Goal: Information Seeking & Learning: Check status

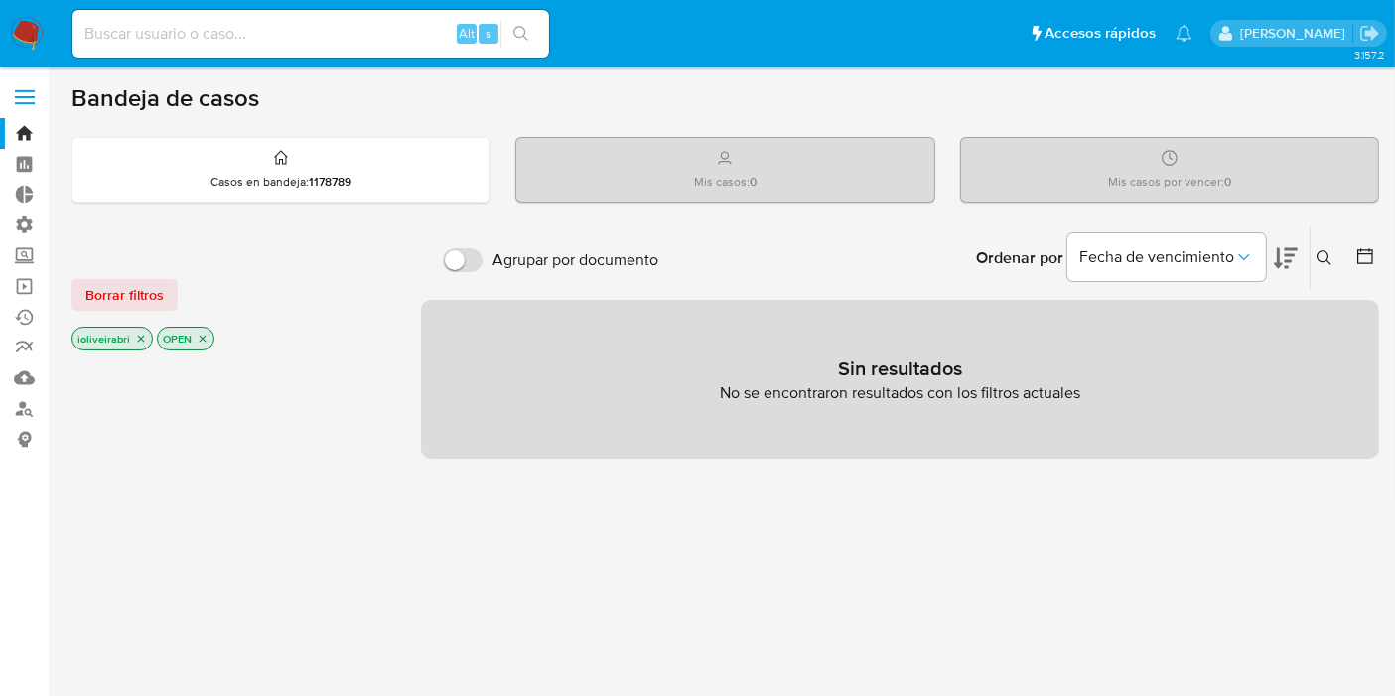
click at [14, 108] on label at bounding box center [25, 97] width 50 height 42
click at [0, 0] on input "checkbox" at bounding box center [0, 0] width 0 height 0
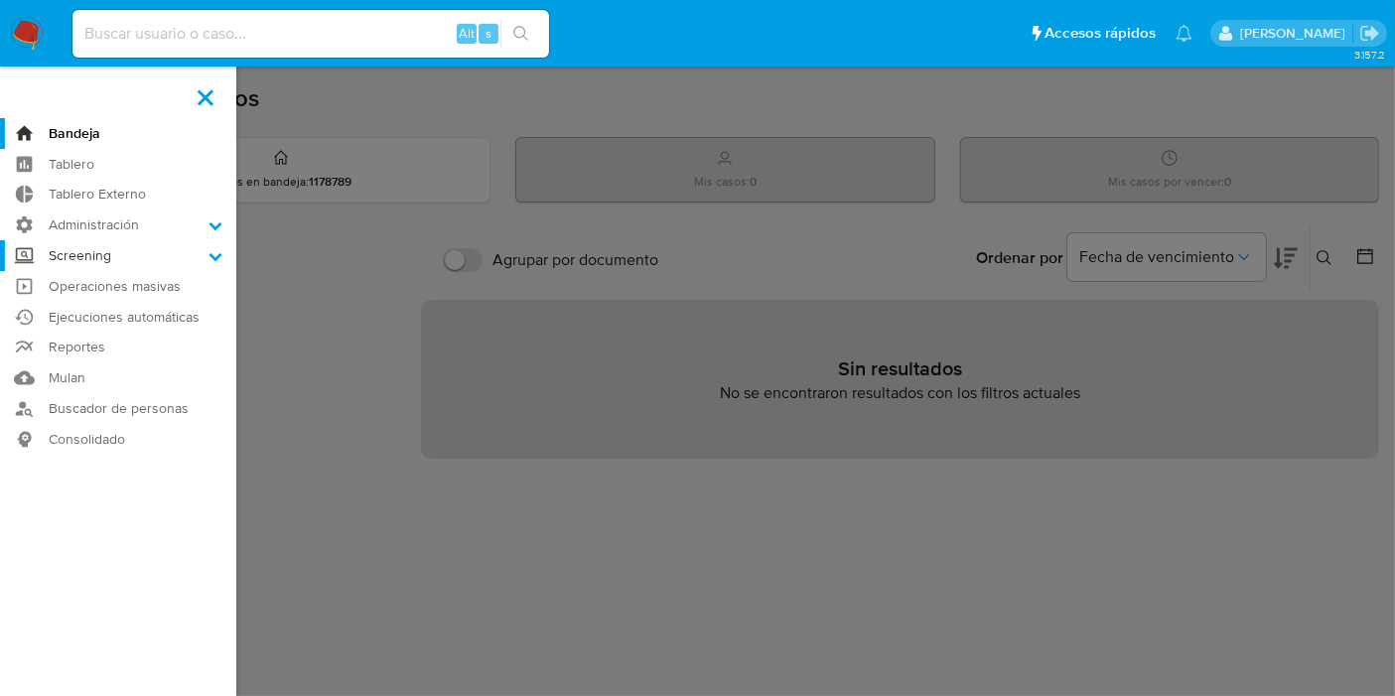
click at [139, 253] on label "Screening" at bounding box center [118, 255] width 236 height 31
click at [0, 0] on input "Screening" at bounding box center [0, 0] width 0 height 0
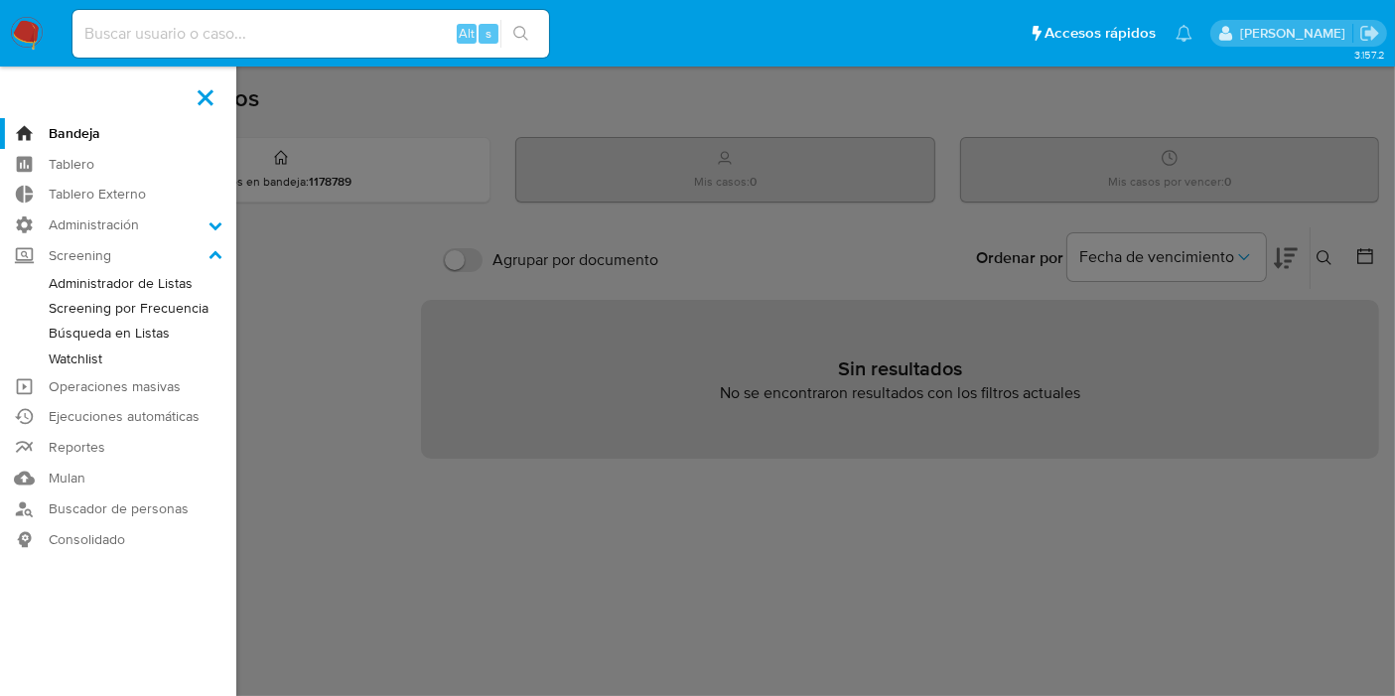
click at [95, 360] on link "Watchlist" at bounding box center [118, 358] width 236 height 25
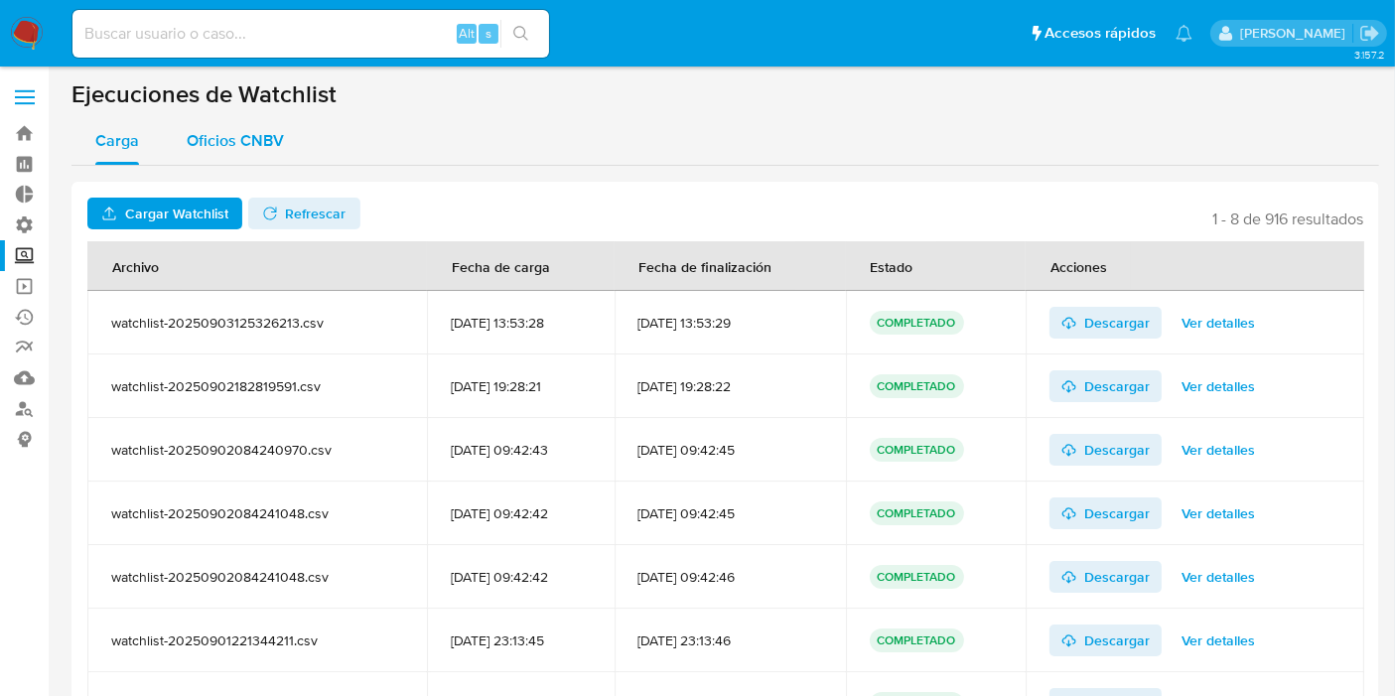
click at [270, 126] on div "Oficios CNBV" at bounding box center [235, 141] width 97 height 48
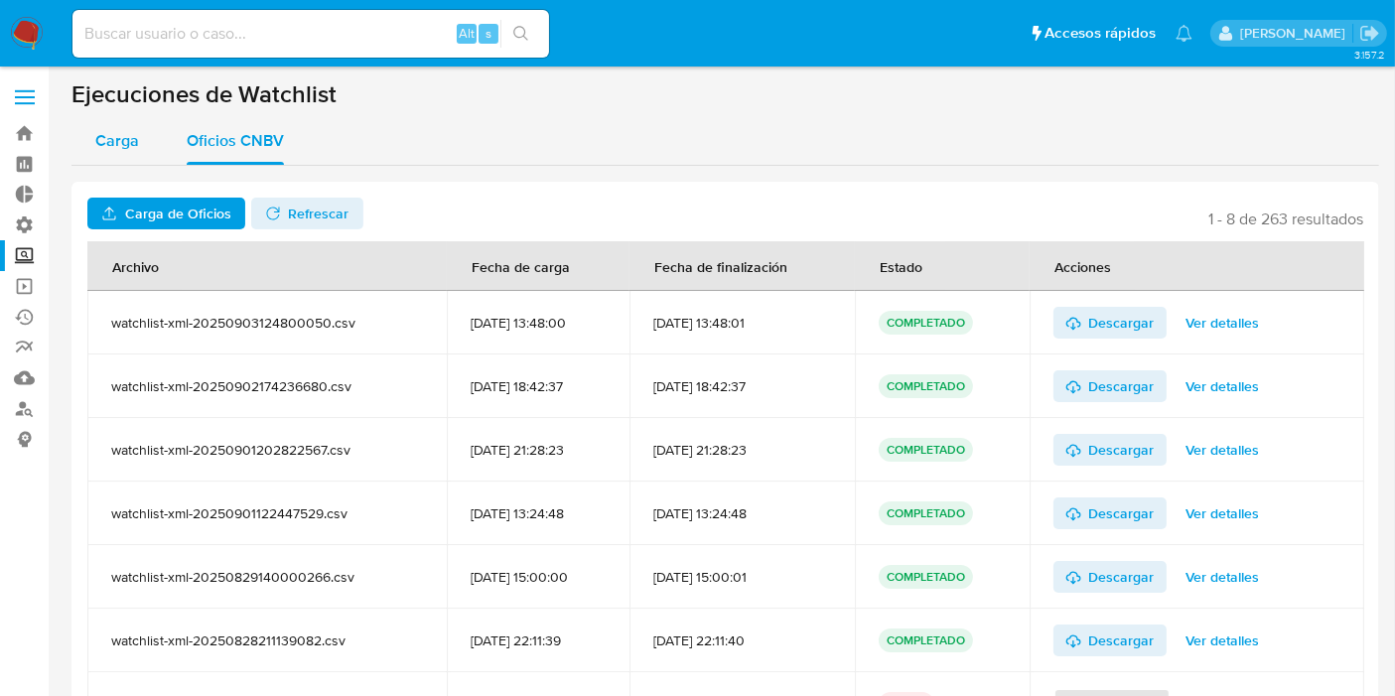
click at [139, 144] on button "Carga" at bounding box center [116, 141] width 91 height 48
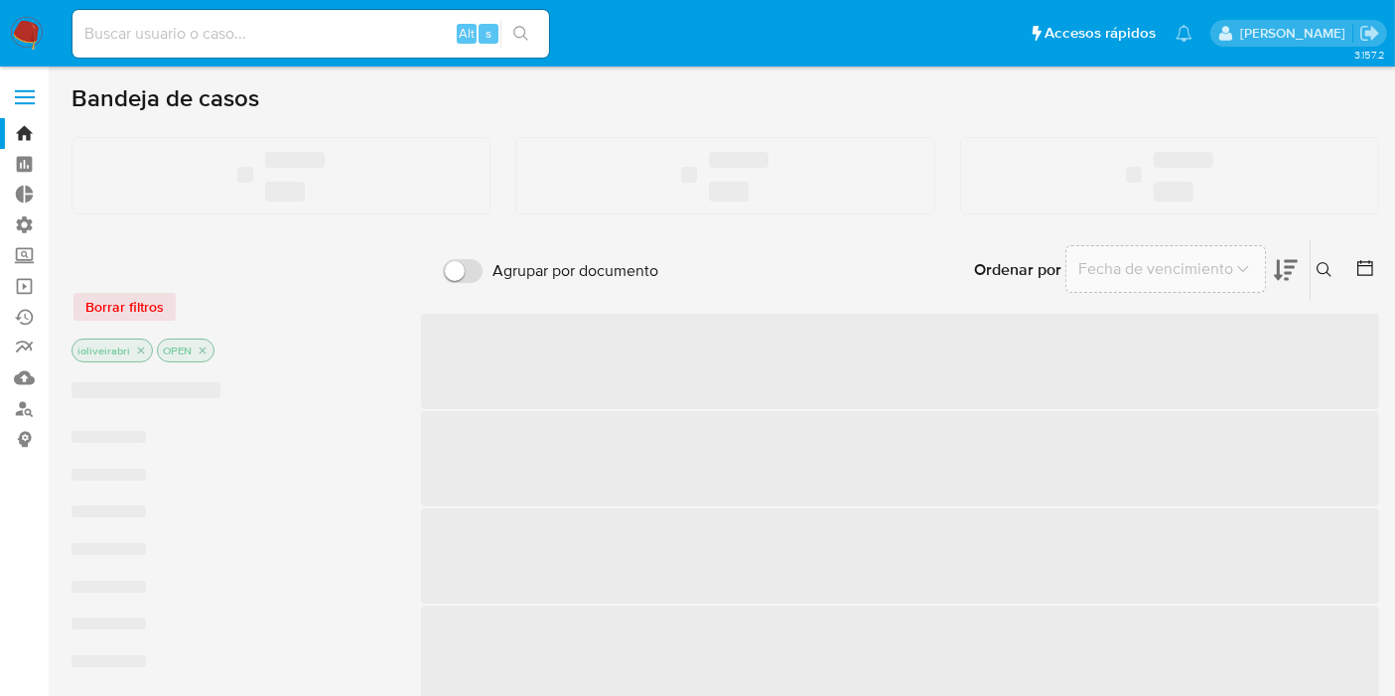
click at [22, 96] on span at bounding box center [25, 97] width 20 height 3
click at [0, 0] on input "checkbox" at bounding box center [0, 0] width 0 height 0
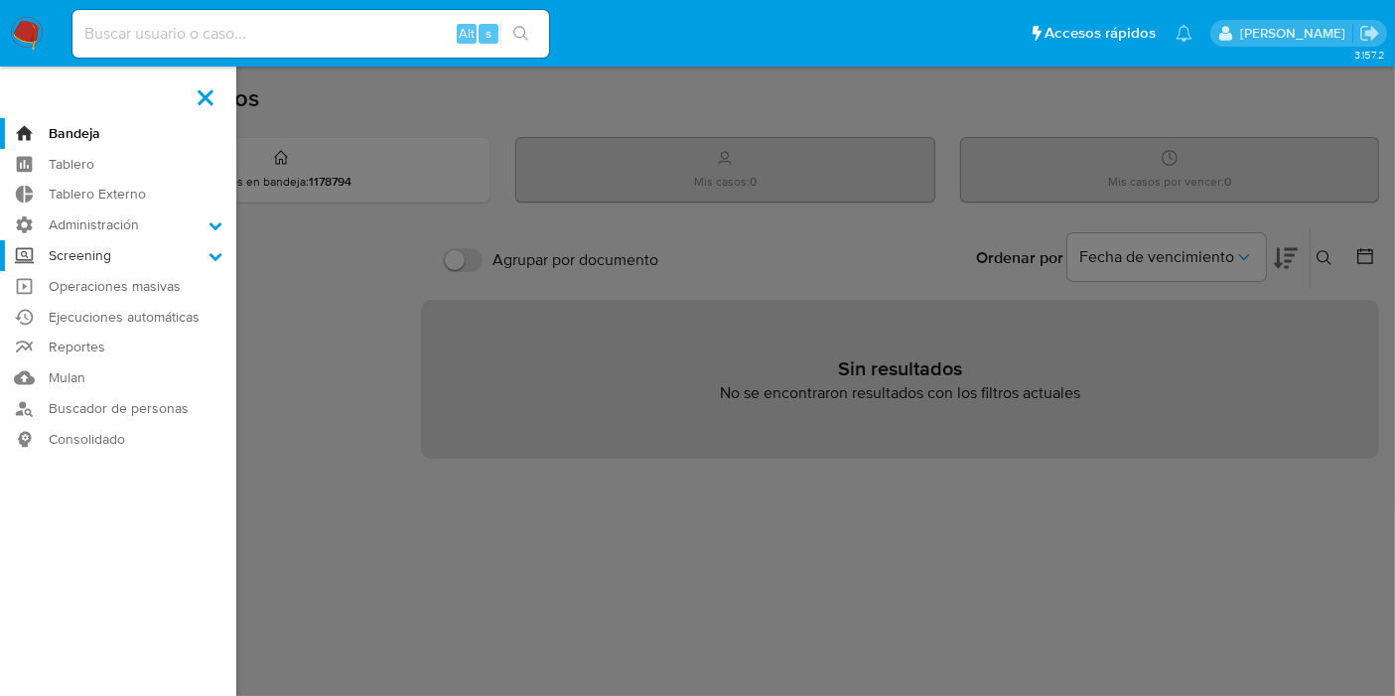
click at [101, 266] on label "Screening" at bounding box center [118, 255] width 236 height 31
click at [0, 0] on input "Screening" at bounding box center [0, 0] width 0 height 0
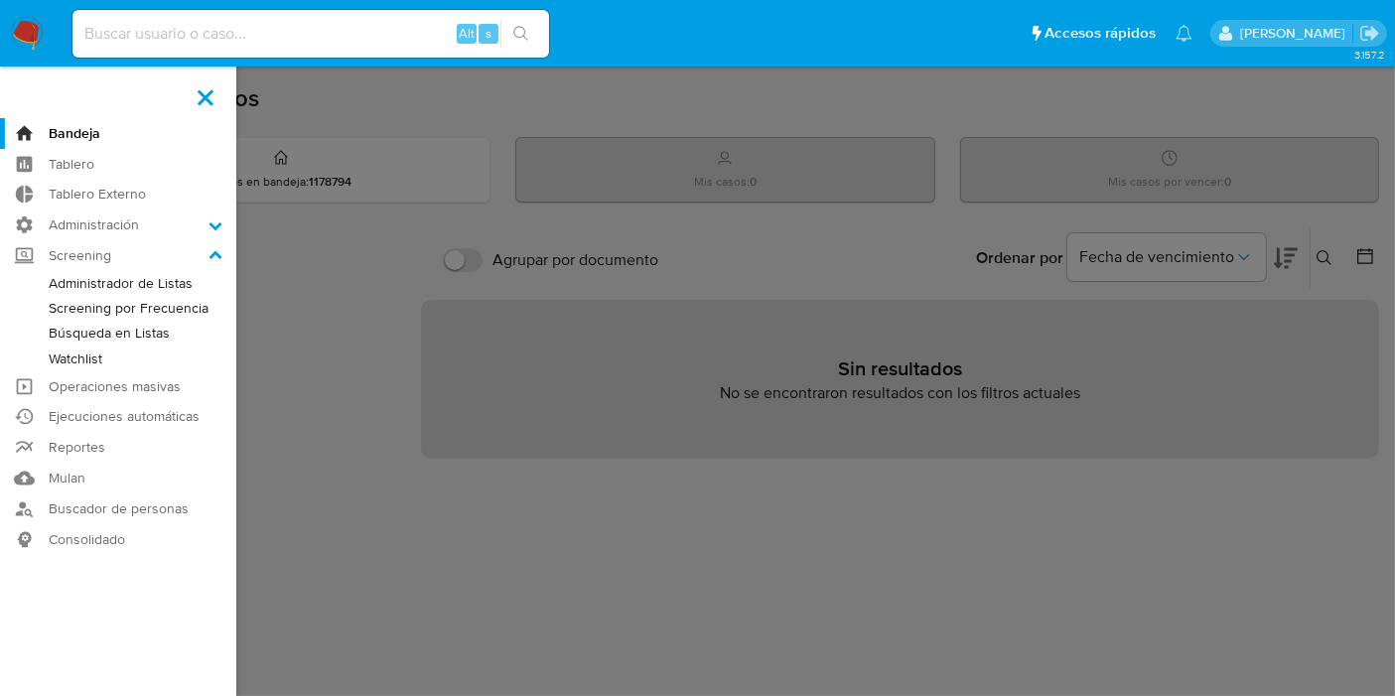
click at [81, 352] on link "Watchlist" at bounding box center [118, 358] width 236 height 25
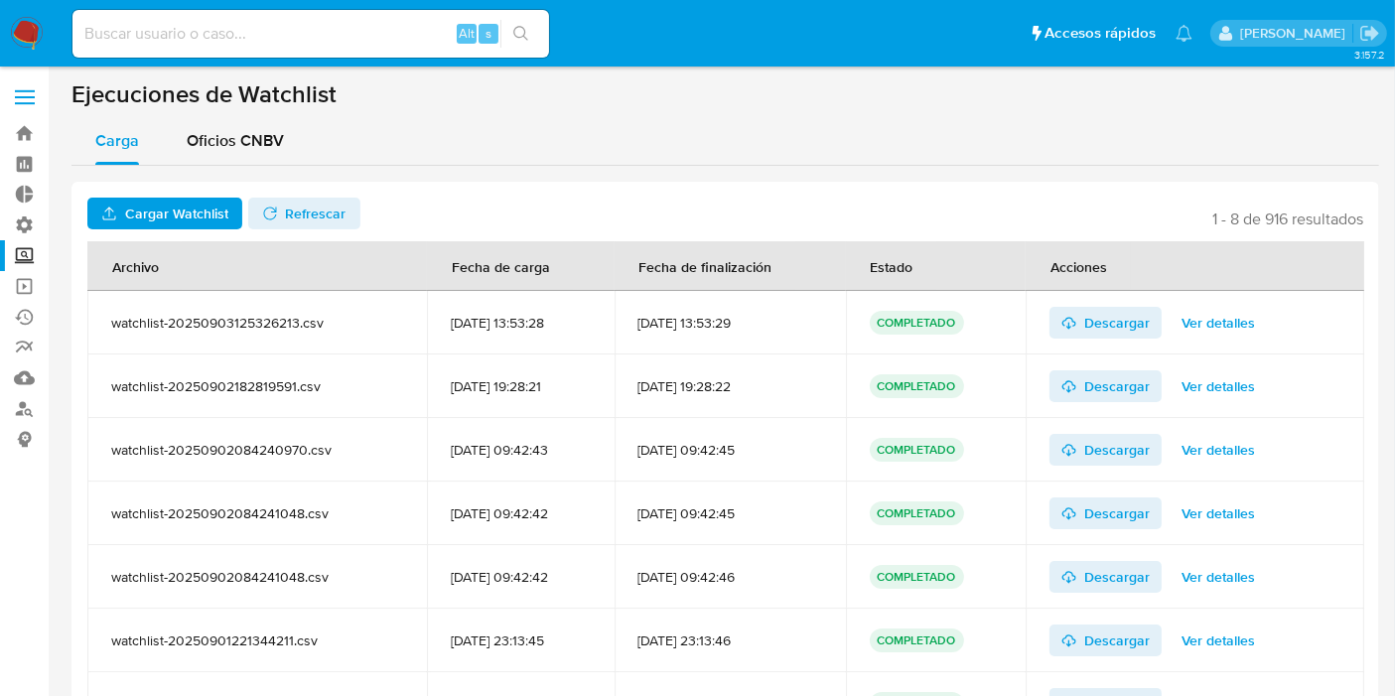
drag, startPoint x: 644, startPoint y: 328, endPoint x: 787, endPoint y: 312, distance: 143.8
click at [874, 306] on tr "watchlist-20250903125326213.csv [DATE] 13:53:28 [DATE] 13:53:29 COMPLETADO Desc…" at bounding box center [725, 323] width 1277 height 64
click at [746, 319] on div "[DATE] 13:53:29" at bounding box center [730, 323] width 184 height 18
drag, startPoint x: 632, startPoint y: 320, endPoint x: 743, endPoint y: 333, distance: 110.9
click at [845, 316] on tr "watchlist-20250903125326213.csv [DATE] 13:53:28 [DATE] 13:53:29 COMPLETADO Desc…" at bounding box center [725, 323] width 1277 height 64
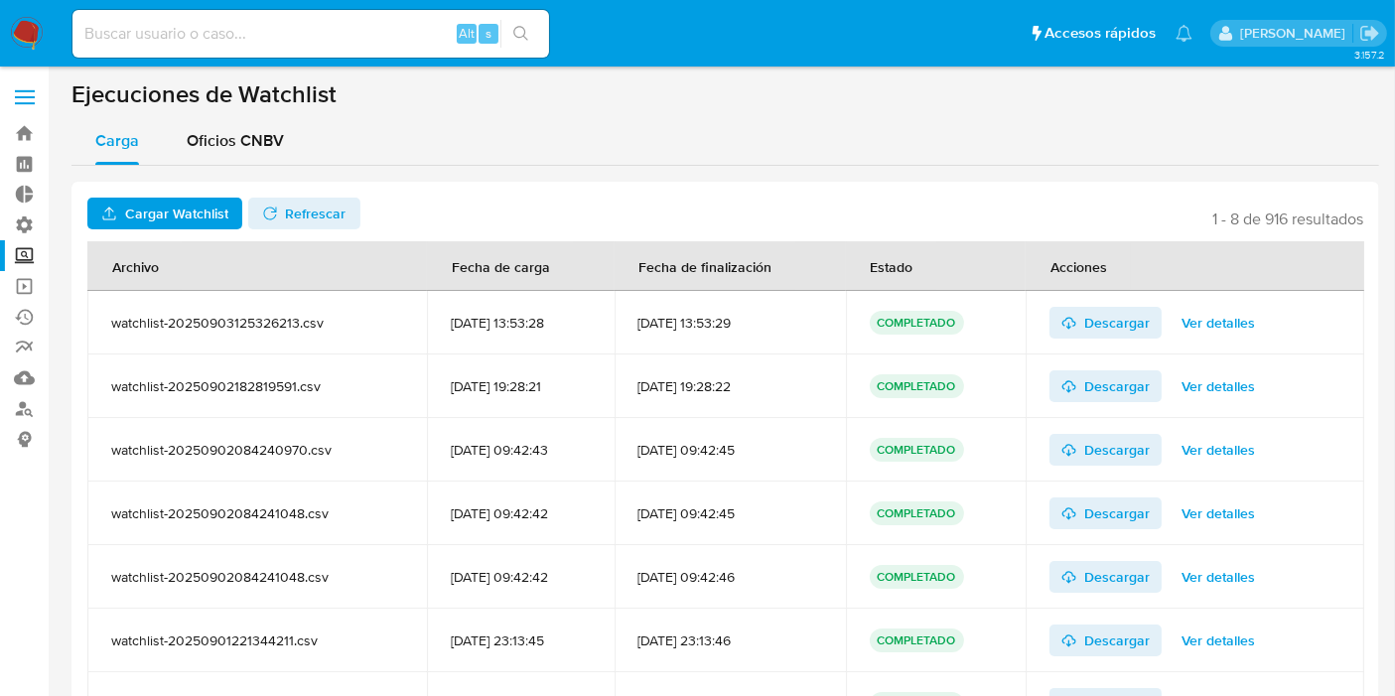
click at [743, 333] on td "[DATE] 13:53:29" at bounding box center [729, 323] width 231 height 64
drag, startPoint x: 663, startPoint y: 319, endPoint x: 887, endPoint y: 319, distance: 224.4
click at [887, 319] on tr "watchlist-20250903125326213.csv [DATE] 13:53:28 [DATE] 13:53:29 COMPLETADO Desc…" at bounding box center [725, 323] width 1277 height 64
click at [771, 328] on div "[DATE] 13:53:29" at bounding box center [730, 323] width 184 height 18
drag, startPoint x: 652, startPoint y: 324, endPoint x: 805, endPoint y: 318, distance: 153.0
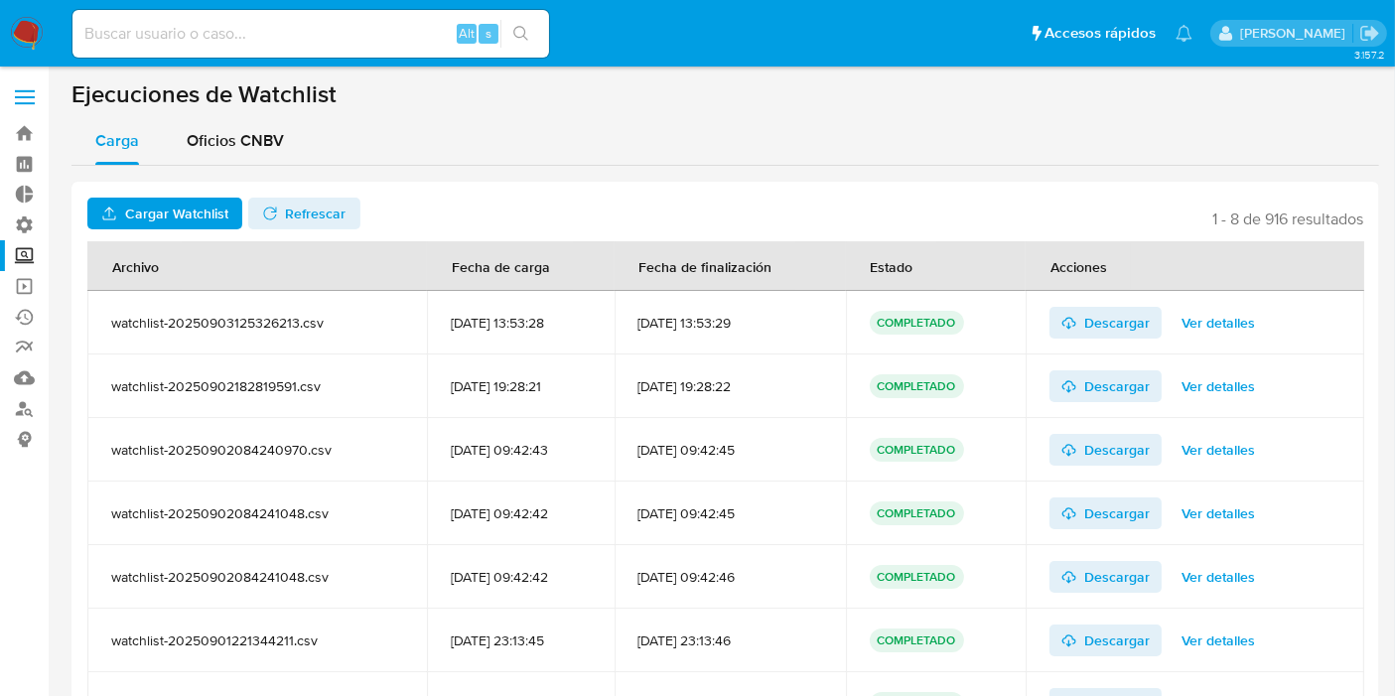
click at [869, 294] on tr "watchlist-20250903125326213.csv [DATE] 13:53:28 [DATE] 13:53:29 COMPLETADO Desc…" at bounding box center [725, 323] width 1277 height 64
click at [793, 319] on div "[DATE] 13:53:29" at bounding box center [730, 323] width 184 height 18
drag, startPoint x: 656, startPoint y: 318, endPoint x: 858, endPoint y: 323, distance: 201.6
click at [944, 319] on tr "watchlist-20250903125326213.csv [DATE] 13:53:28 [DATE] 13:53:29 COMPLETADO Desc…" at bounding box center [725, 323] width 1277 height 64
click at [709, 342] on td "[DATE] 13:53:29" at bounding box center [729, 323] width 231 height 64
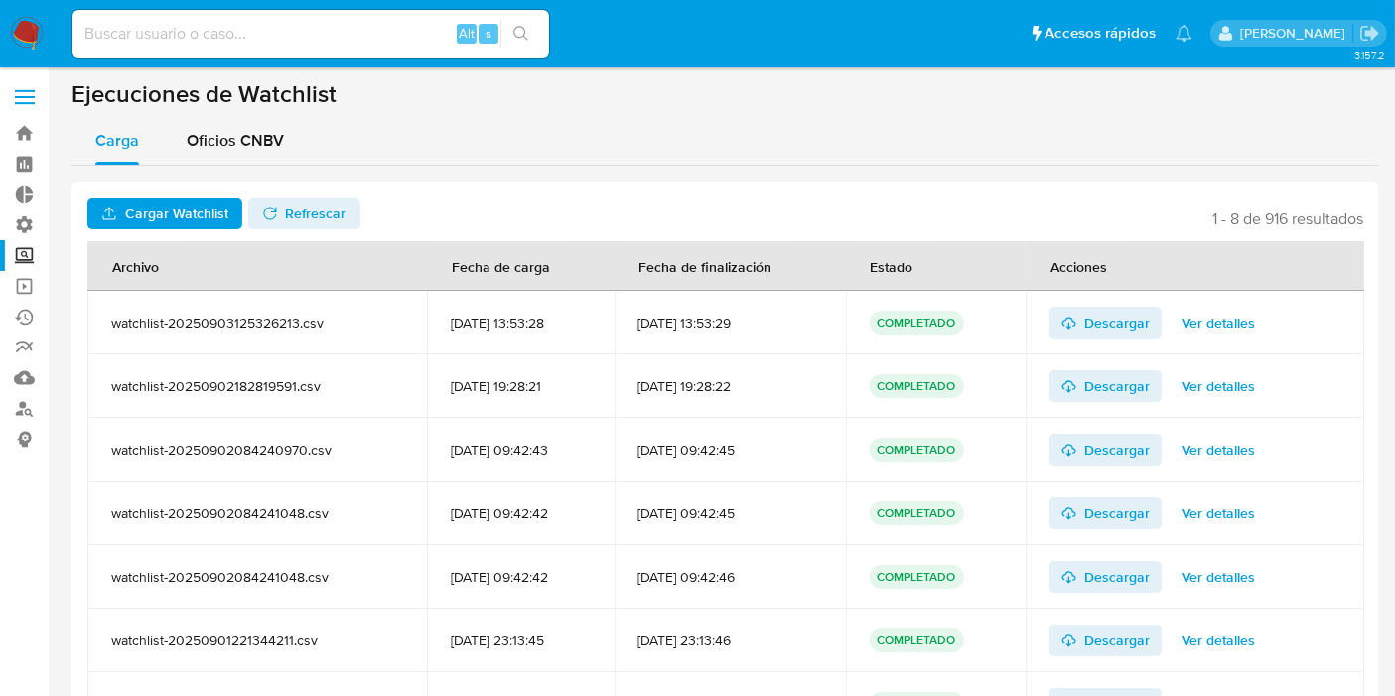
drag, startPoint x: 647, startPoint y: 326, endPoint x: 777, endPoint y: 336, distance: 130.4
click at [777, 336] on td "[DATE] 13:53:29" at bounding box center [729, 323] width 231 height 64
click at [785, 328] on div "[DATE] 13:53:29" at bounding box center [730, 323] width 184 height 18
drag, startPoint x: 817, startPoint y: 317, endPoint x: 631, endPoint y: 334, distance: 186.4
click at [627, 333] on tr "watchlist-20250903125326213.csv [DATE] 13:53:28 [DATE] 13:53:29 COMPLETADO Desc…" at bounding box center [725, 323] width 1277 height 64
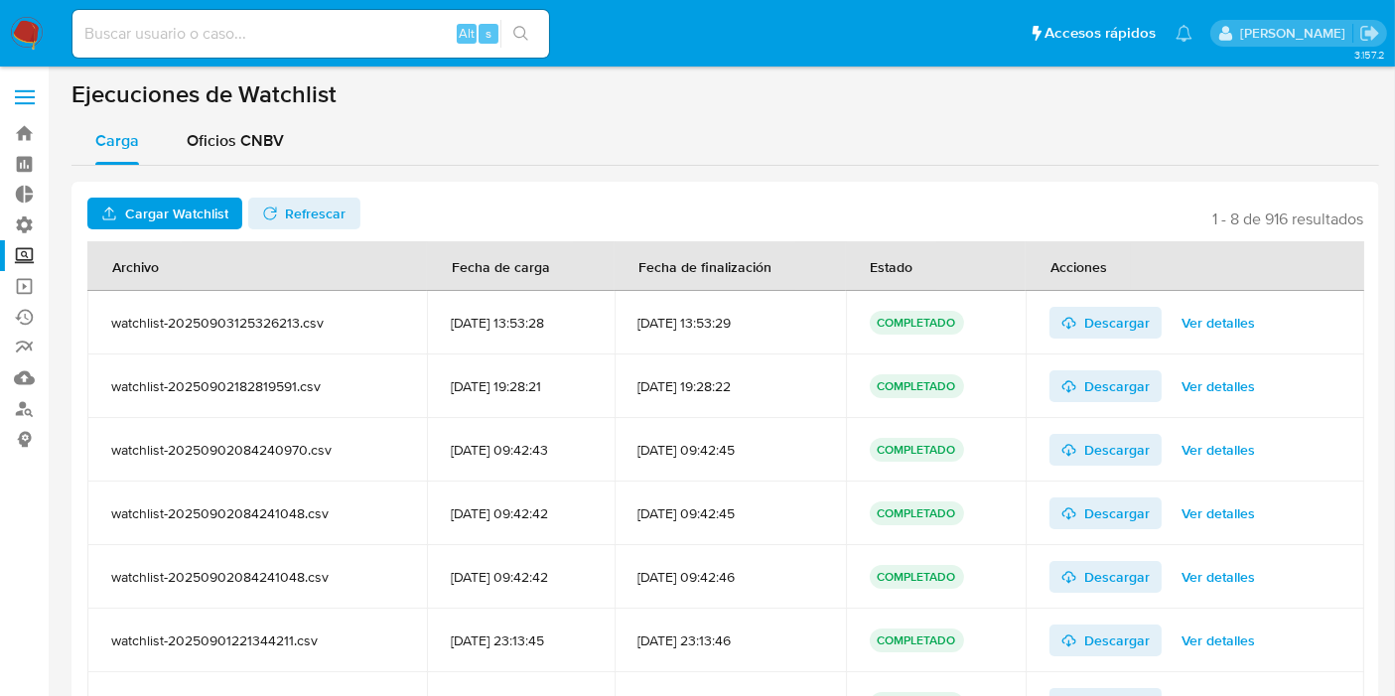
click at [688, 325] on div "[DATE] 13:53:29" at bounding box center [730, 323] width 184 height 18
drag, startPoint x: 669, startPoint y: 330, endPoint x: 902, endPoint y: 322, distance: 233.4
click at [941, 322] on tr "watchlist-20250903125326213.csv [DATE] 13:53:28 [DATE] 13:53:29 COMPLETADO Desc…" at bounding box center [725, 323] width 1277 height 64
click at [749, 341] on td "[DATE] 13:53:29" at bounding box center [729, 323] width 231 height 64
drag, startPoint x: 667, startPoint y: 261, endPoint x: 836, endPoint y: 268, distance: 168.9
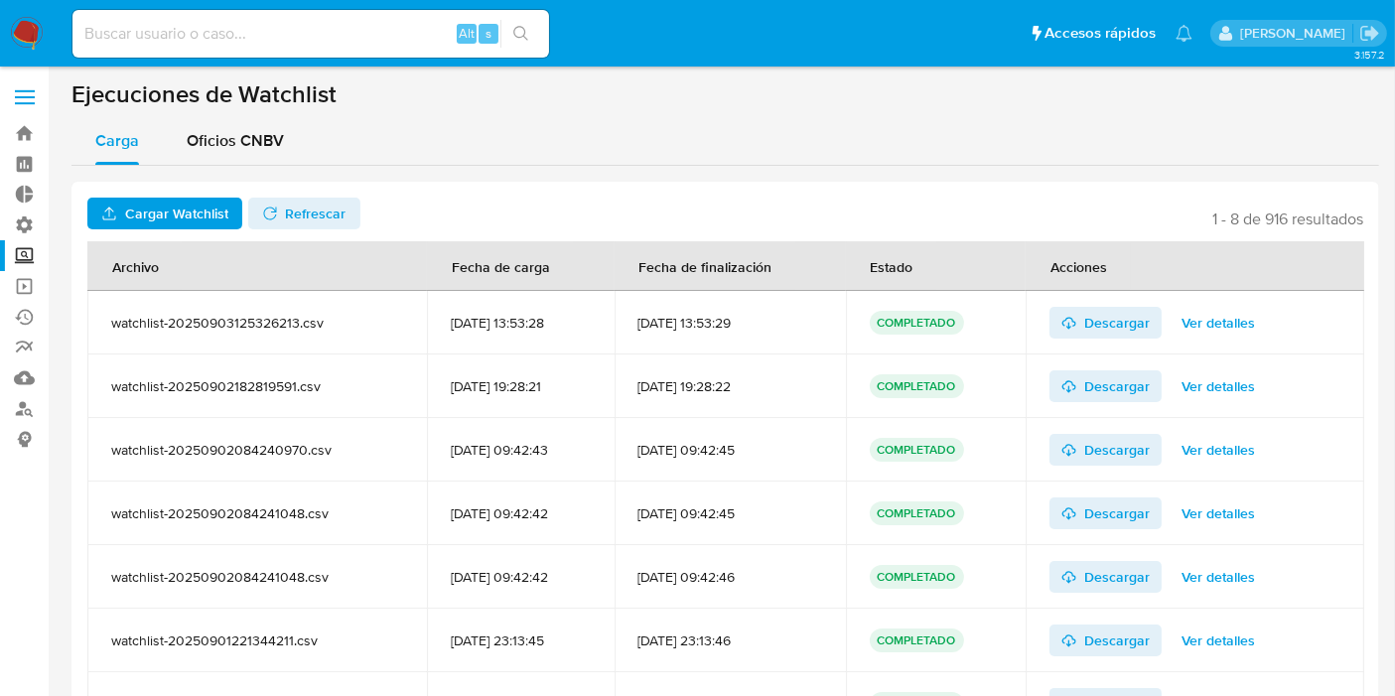
click at [836, 268] on th "Fecha de finalización" at bounding box center [729, 266] width 231 height 50
click at [744, 268] on div "Fecha de finalización" at bounding box center [705, 266] width 181 height 48
click at [674, 266] on div "Fecha de finalización" at bounding box center [705, 266] width 181 height 48
click at [665, 265] on div "Fecha de finalización" at bounding box center [705, 266] width 181 height 48
drag, startPoint x: 665, startPoint y: 265, endPoint x: 833, endPoint y: 282, distance: 168.6
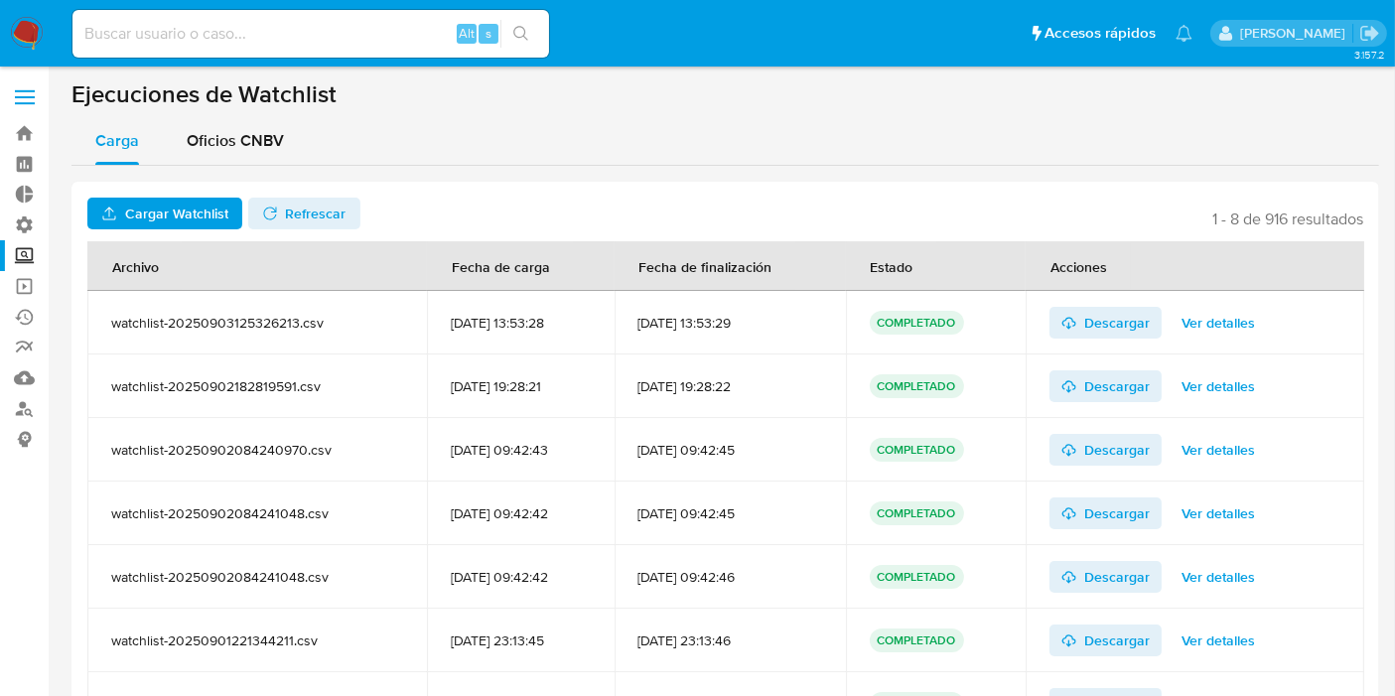
click at [833, 282] on th "Fecha de finalización" at bounding box center [729, 266] width 231 height 50
click at [724, 265] on div "Fecha de finalización" at bounding box center [705, 266] width 181 height 48
click at [782, 270] on div "Fecha de finalización" at bounding box center [705, 266] width 181 height 48
drag, startPoint x: 790, startPoint y: 268, endPoint x: 601, endPoint y: 266, distance: 189.6
click at [601, 266] on tr "Archivo Fecha de carga Fecha de finalización Estado Acciones" at bounding box center [725, 266] width 1277 height 50
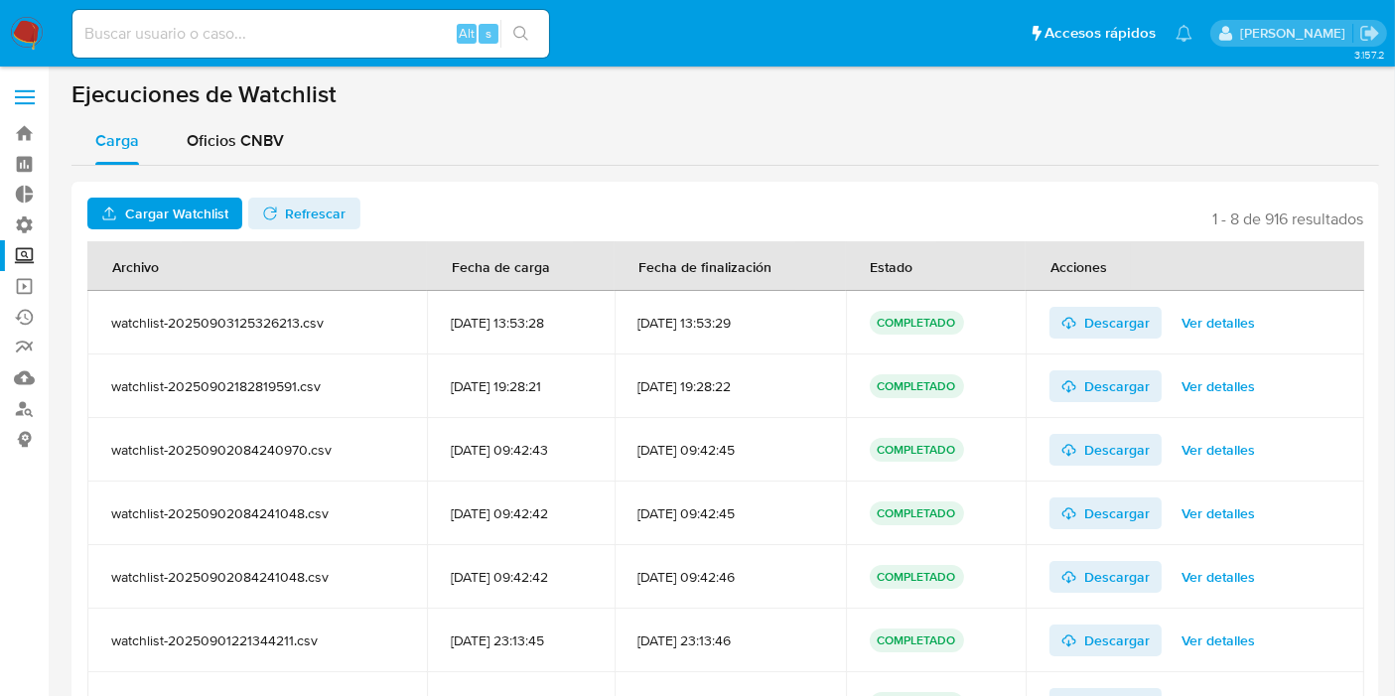
click at [743, 291] on td "[DATE] 13:53:29" at bounding box center [729, 323] width 231 height 64
drag, startPoint x: 653, startPoint y: 263, endPoint x: 857, endPoint y: 257, distance: 203.6
click at [846, 257] on th "Fecha de finalización" at bounding box center [729, 266] width 231 height 50
click at [796, 259] on div "Fecha de finalización" at bounding box center [705, 266] width 181 height 48
click at [794, 270] on div "Fecha de finalización" at bounding box center [705, 266] width 181 height 48
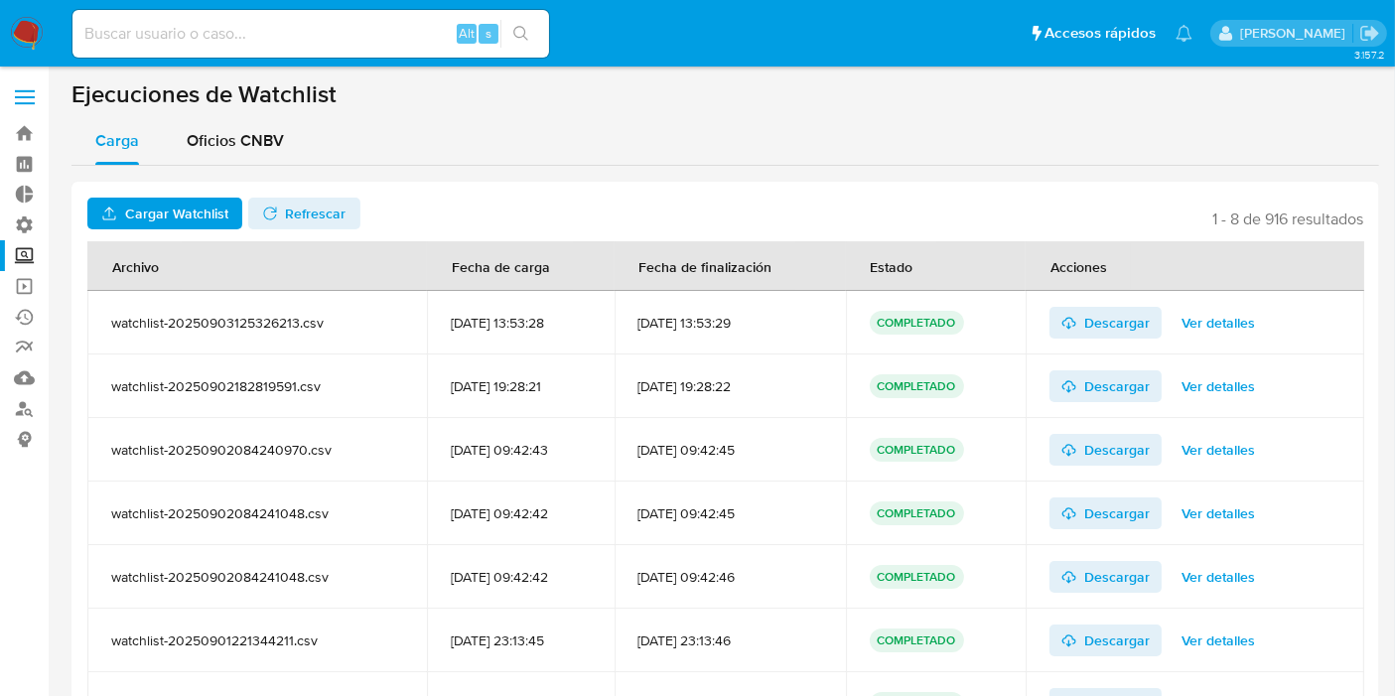
drag, startPoint x: 788, startPoint y: 270, endPoint x: 620, endPoint y: 260, distance: 168.1
click at [620, 260] on tr "Archivo Fecha de carga Fecha de finalización Estado Acciones" at bounding box center [725, 266] width 1277 height 50
click at [734, 264] on div "Fecha de finalización" at bounding box center [705, 266] width 181 height 48
click at [671, 263] on div "Fecha de finalización" at bounding box center [705, 266] width 181 height 48
drag, startPoint x: 666, startPoint y: 268, endPoint x: 782, endPoint y: 279, distance: 116.7
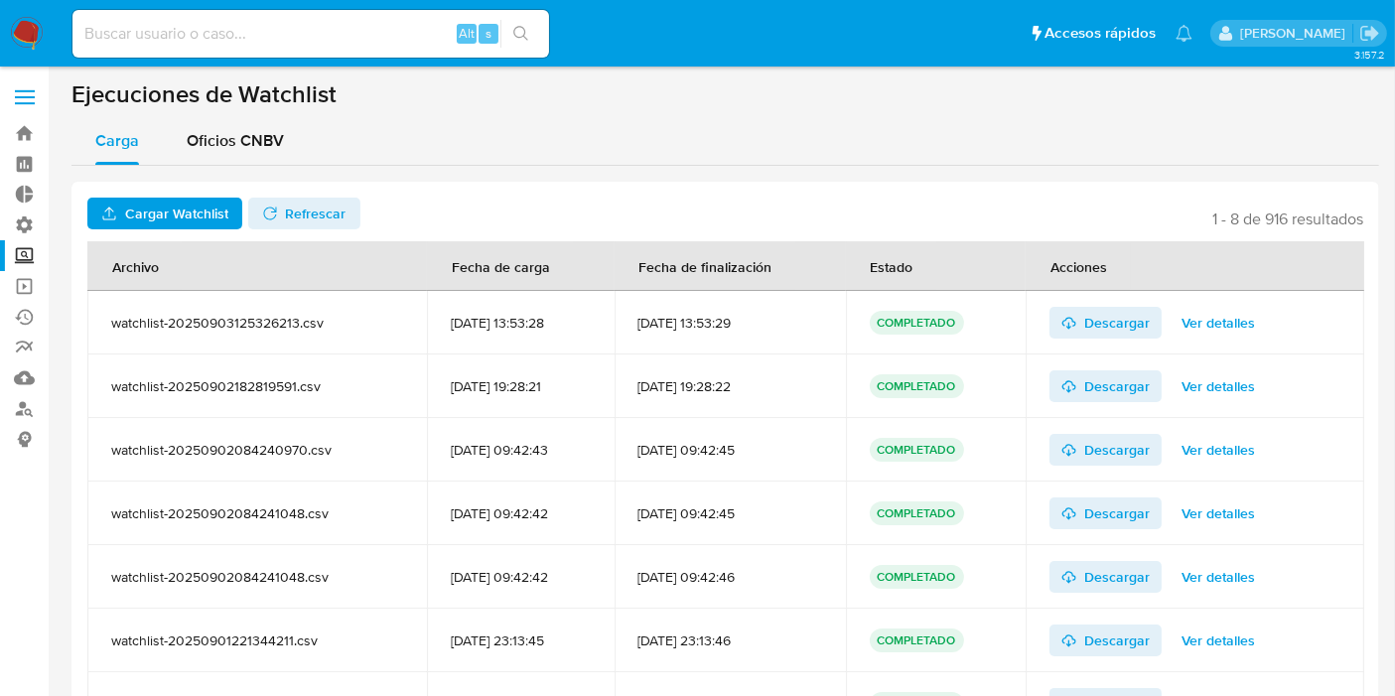
click at [782, 279] on div "Fecha de finalización" at bounding box center [705, 266] width 181 height 48
click at [669, 282] on div "Fecha de finalización" at bounding box center [705, 266] width 181 height 48
click at [676, 269] on div "Fecha de finalización" at bounding box center [705, 266] width 181 height 48
click at [668, 263] on div "Fecha de finalización" at bounding box center [705, 266] width 181 height 48
click at [672, 266] on div "Fecha de finalización" at bounding box center [705, 266] width 181 height 48
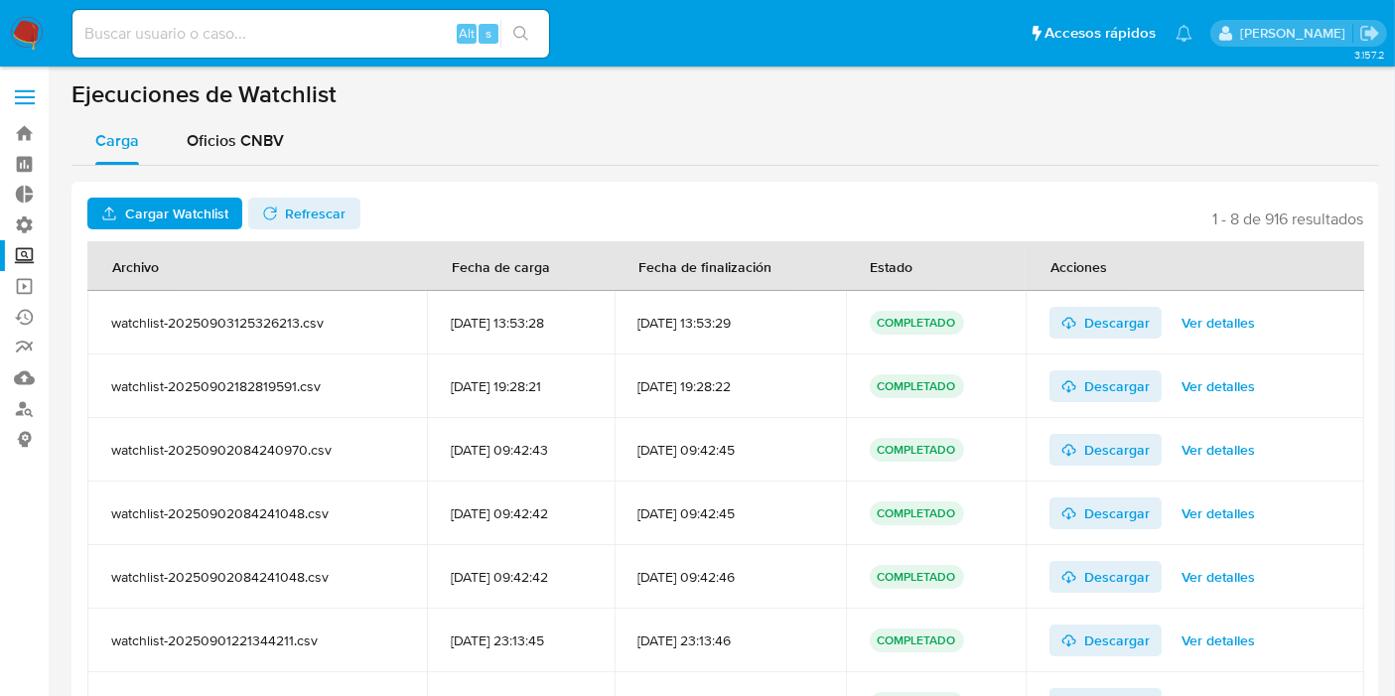
click at [674, 267] on div "Fecha de finalización" at bounding box center [705, 266] width 181 height 48
click at [232, 140] on span "Oficios CNBV" at bounding box center [235, 140] width 97 height 23
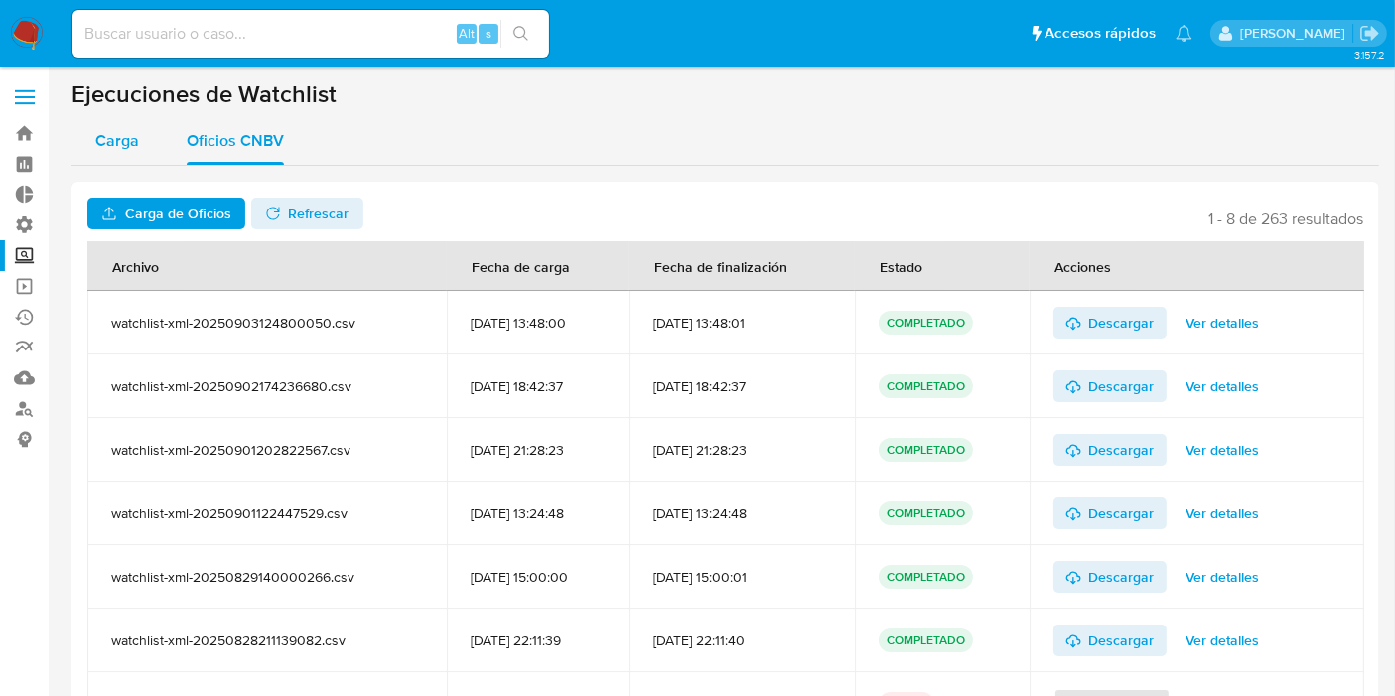
click at [123, 144] on span "Carga" at bounding box center [117, 140] width 44 height 23
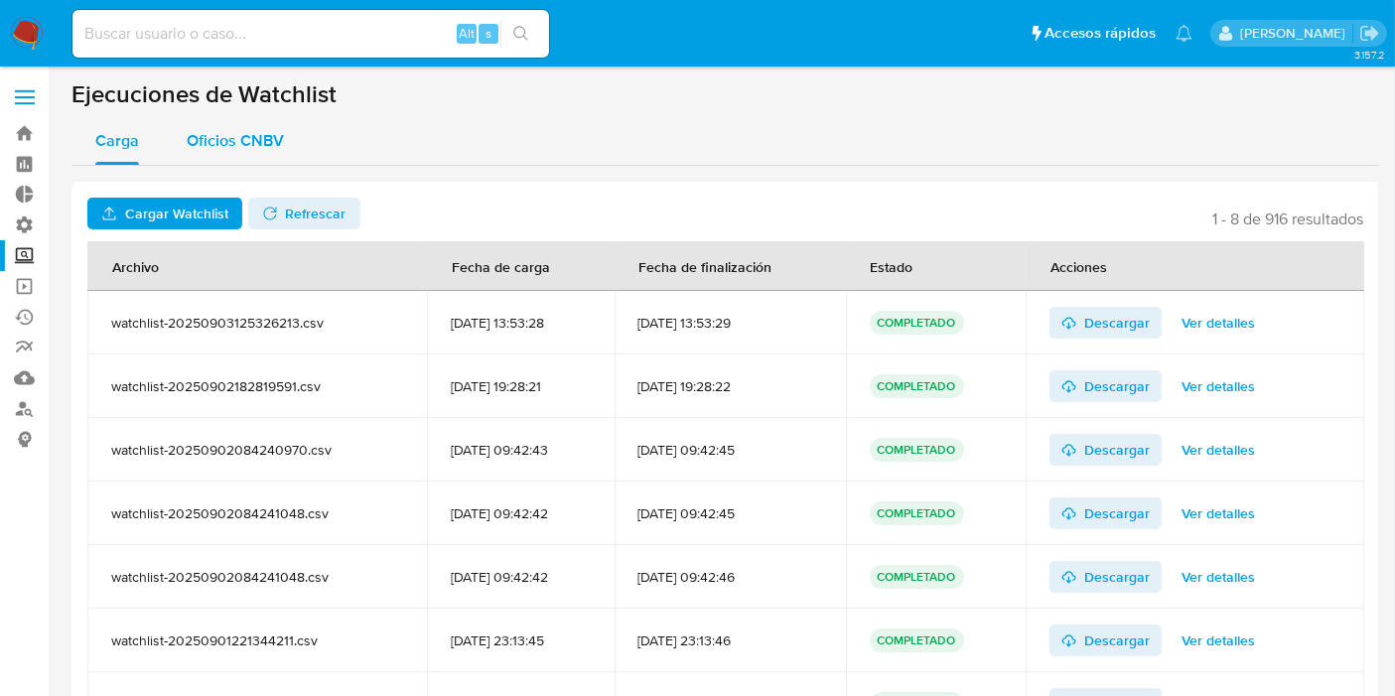
click at [228, 128] on div "Oficios CNBV" at bounding box center [235, 141] width 97 height 48
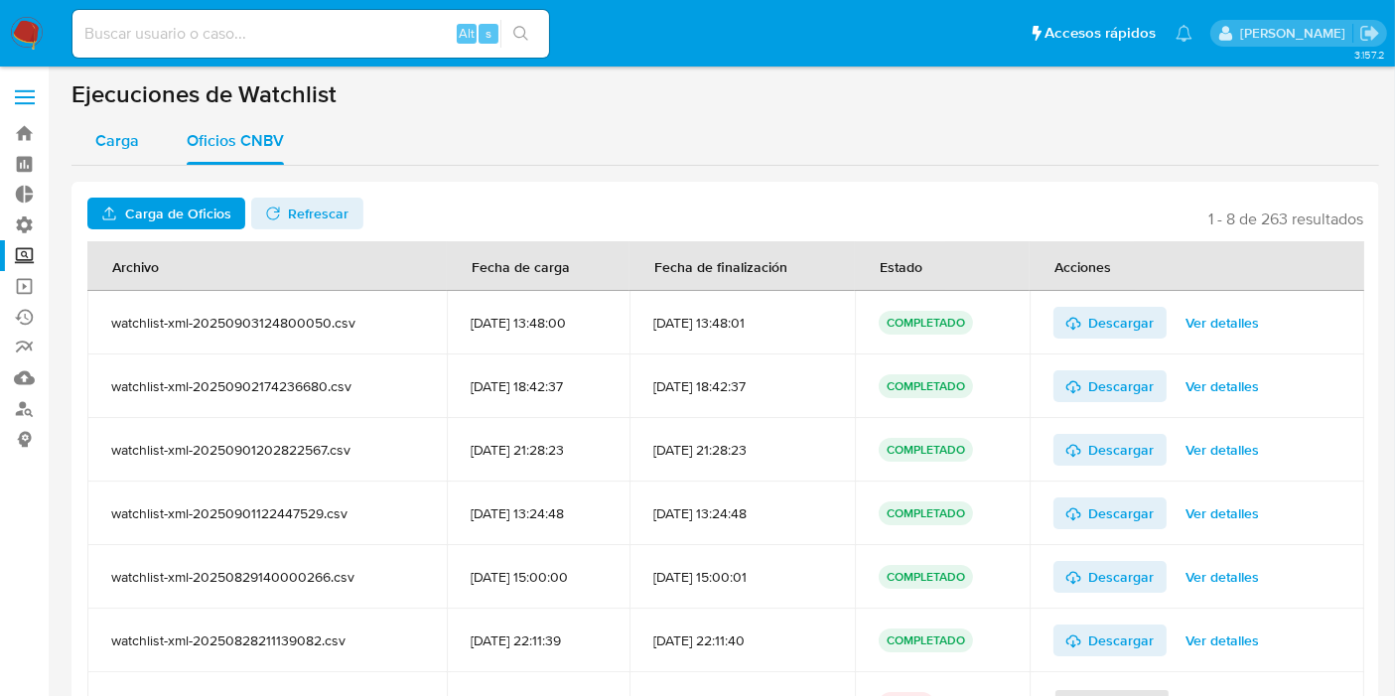
click at [106, 131] on span "Carga" at bounding box center [117, 140] width 44 height 23
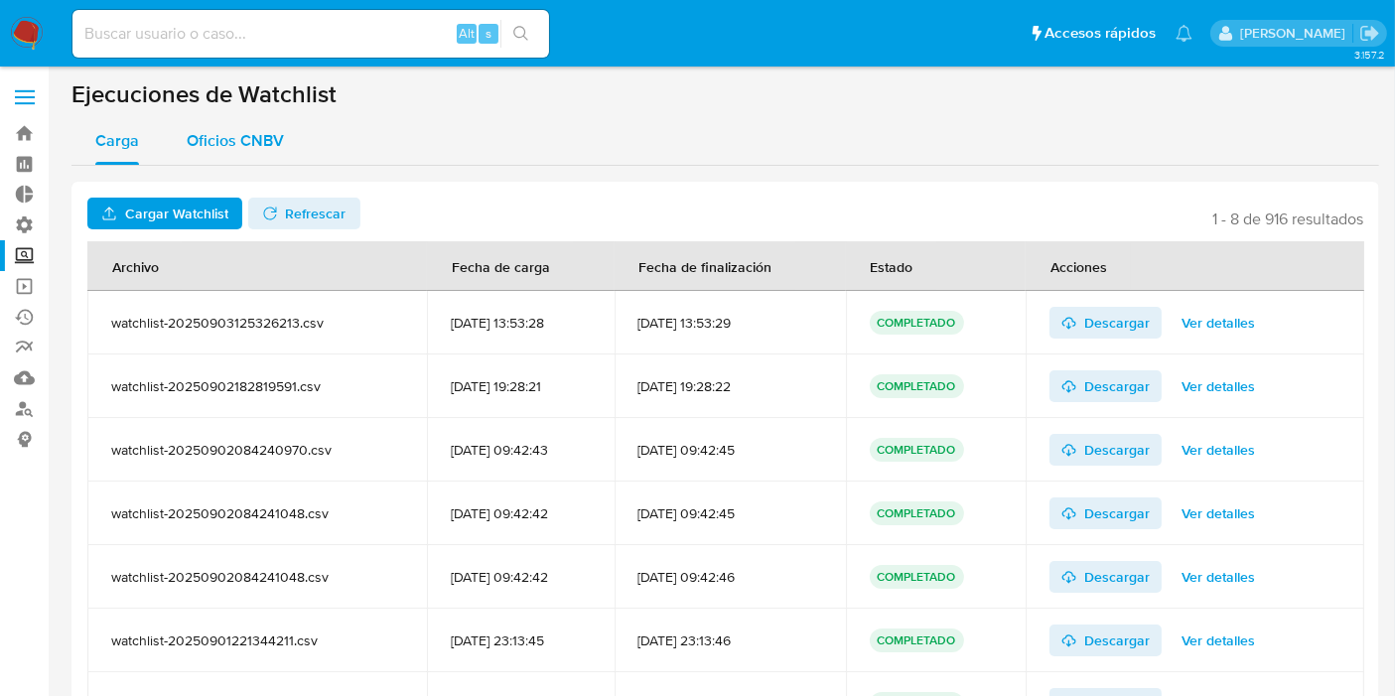
click at [289, 137] on button "Oficios CNBV" at bounding box center [235, 141] width 145 height 48
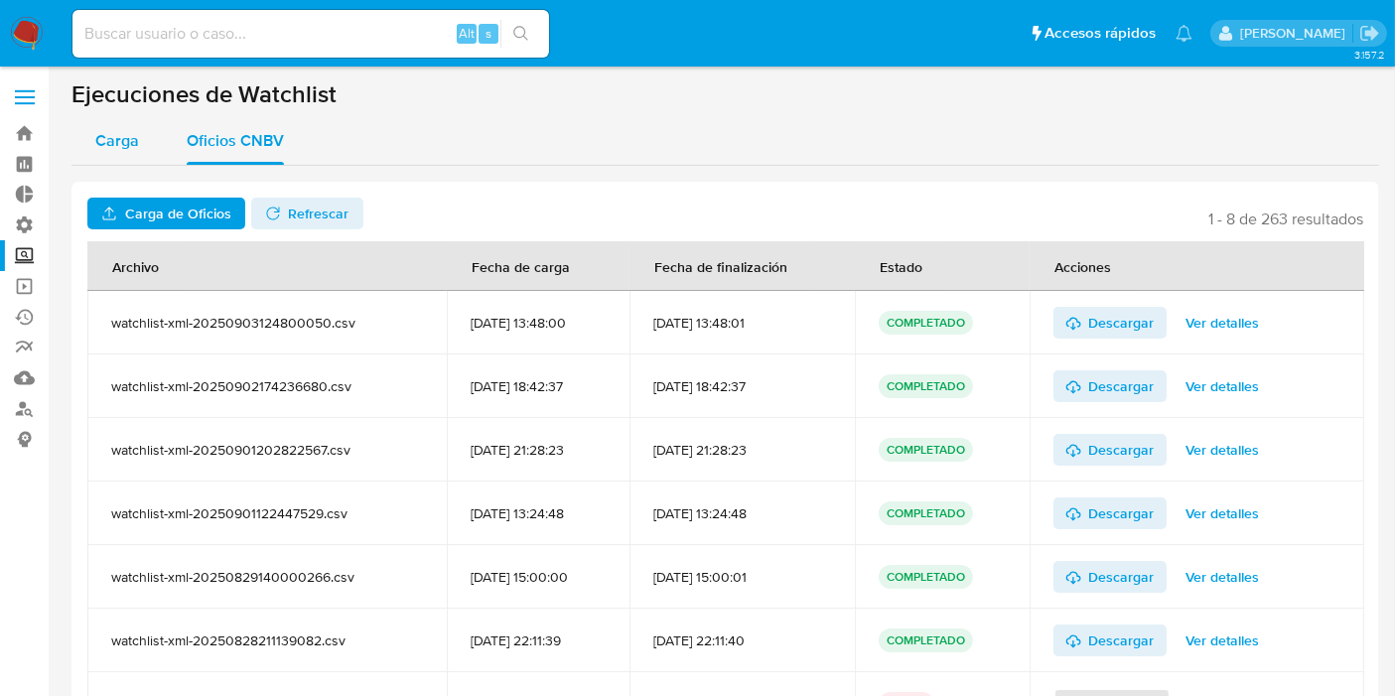
click at [115, 140] on span "Carga" at bounding box center [117, 140] width 44 height 23
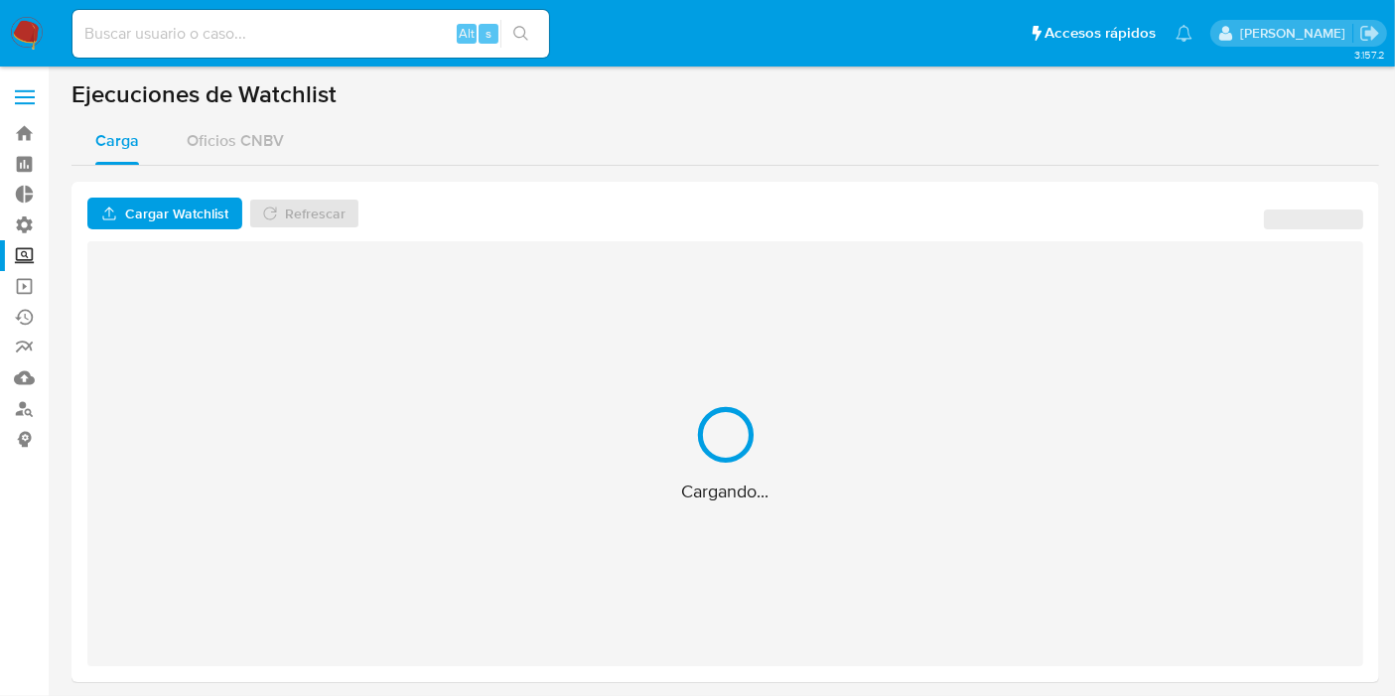
click at [203, 147] on span "Oficios CNBV" at bounding box center [235, 140] width 97 height 23
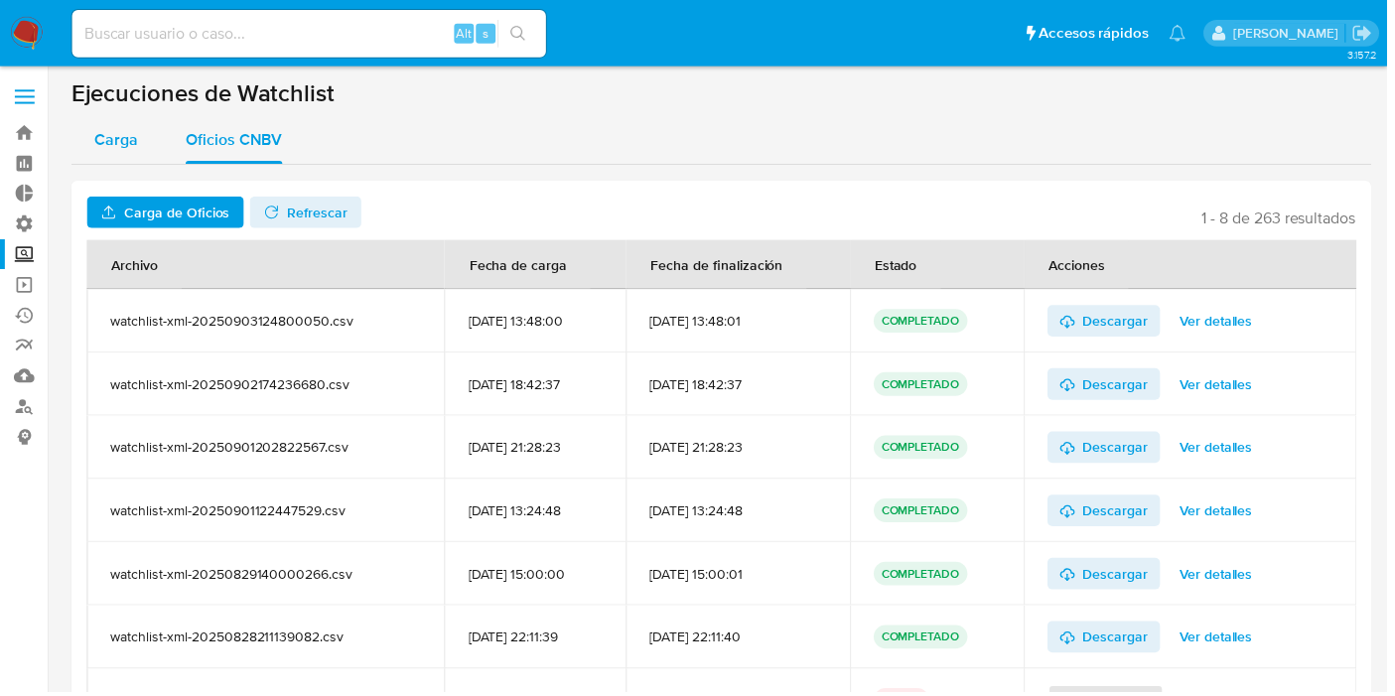
click at [131, 148] on span "Carga" at bounding box center [117, 140] width 44 height 23
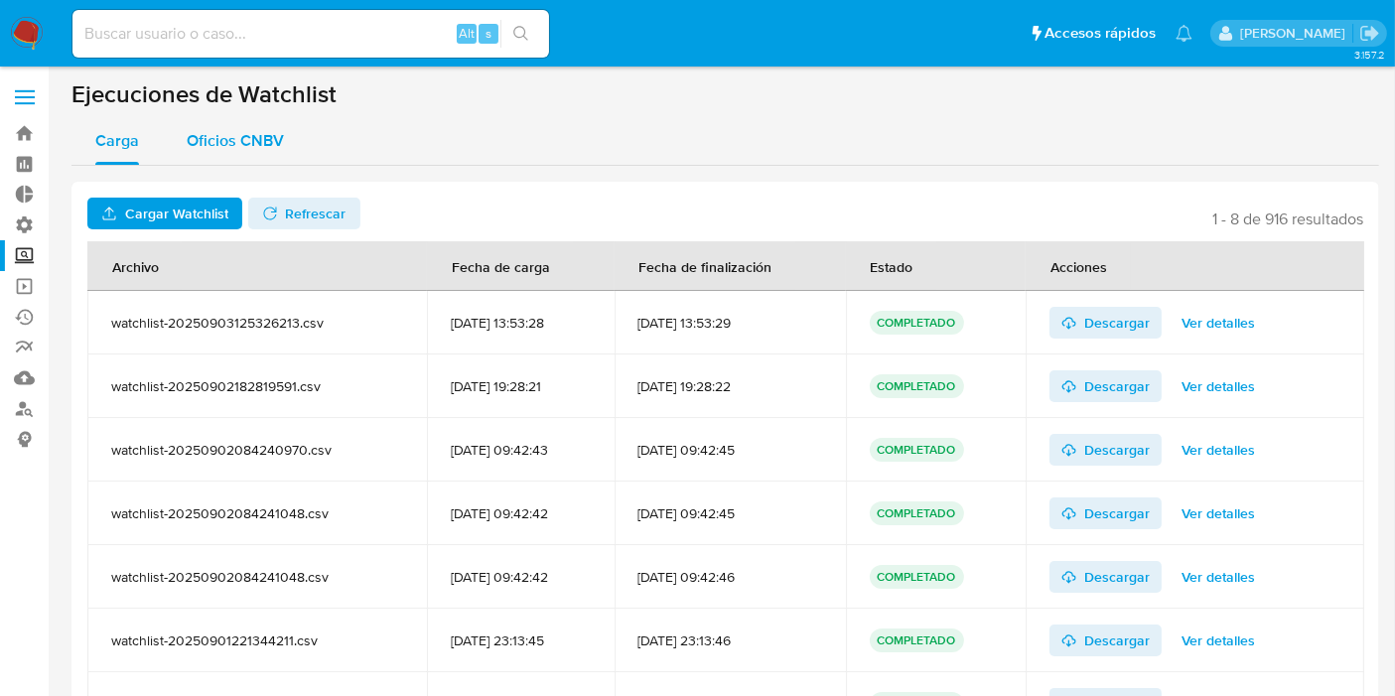
click at [245, 157] on div "Oficios CNBV" at bounding box center [235, 141] width 97 height 48
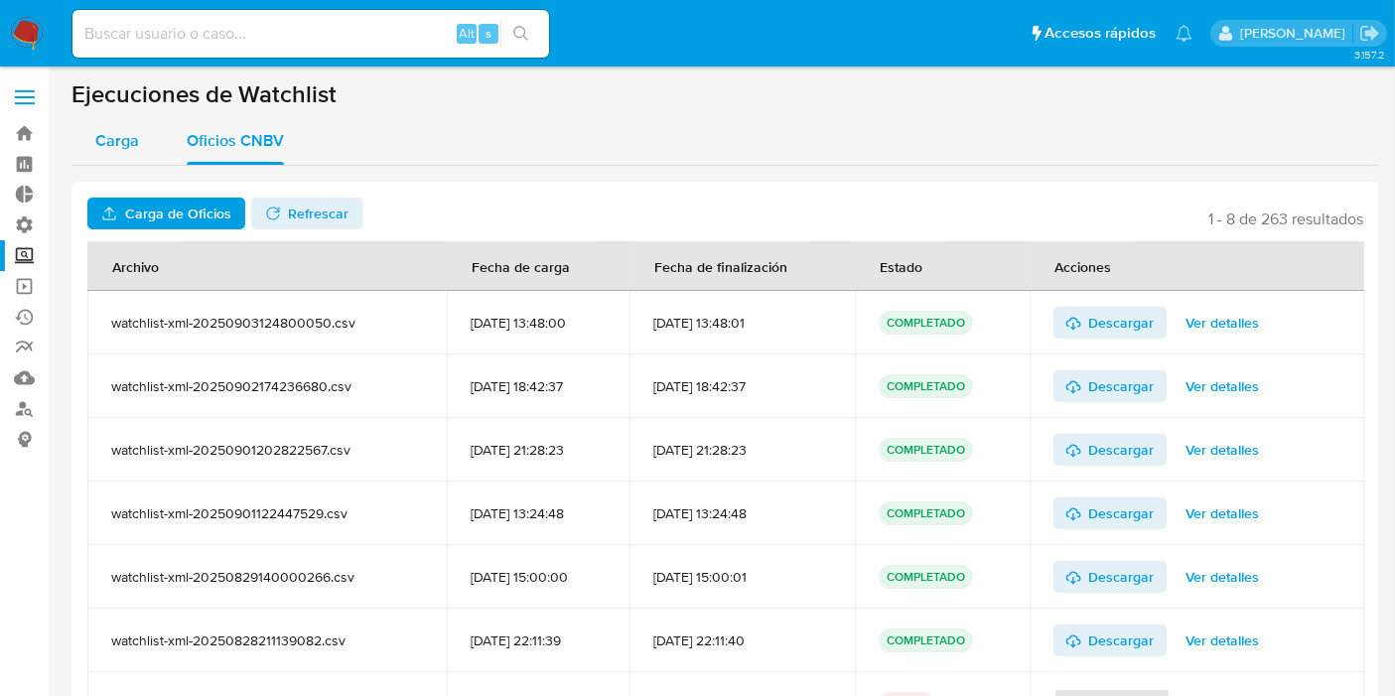
click at [124, 146] on span "Carga" at bounding box center [117, 140] width 44 height 23
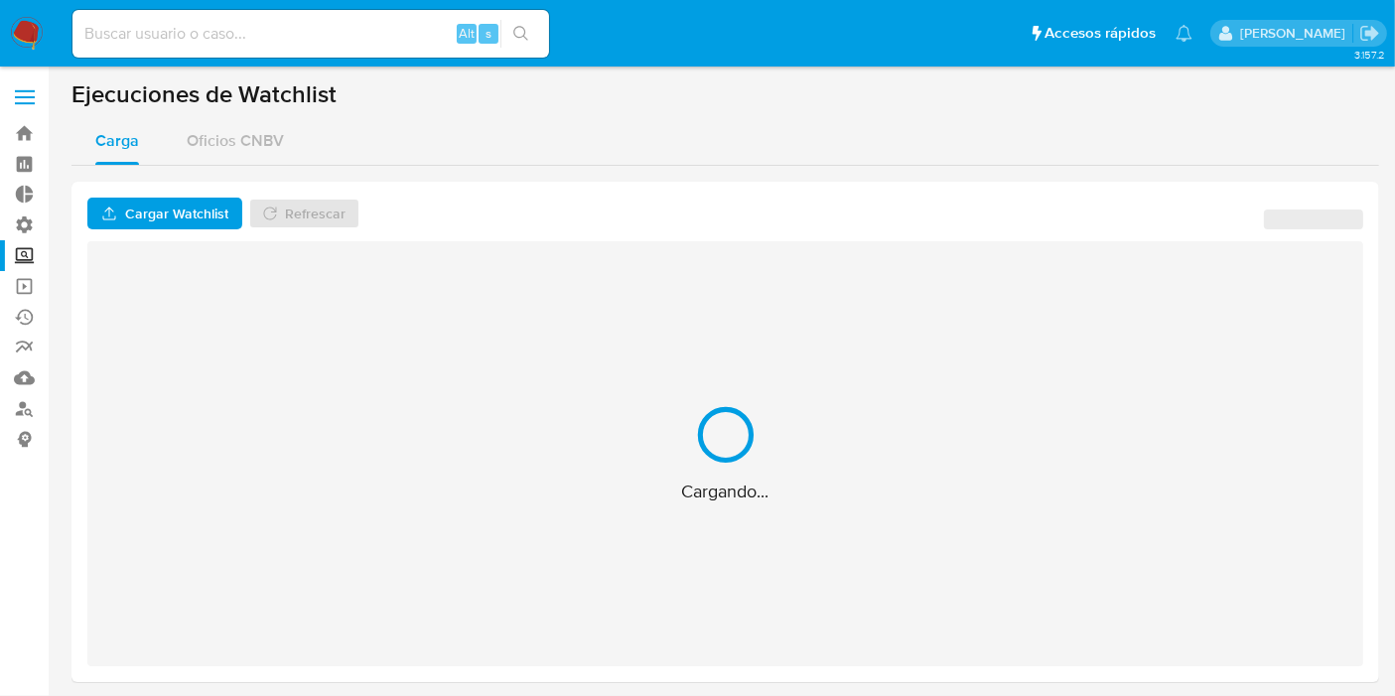
click at [257, 143] on span "Oficios CNBV" at bounding box center [235, 140] width 97 height 23
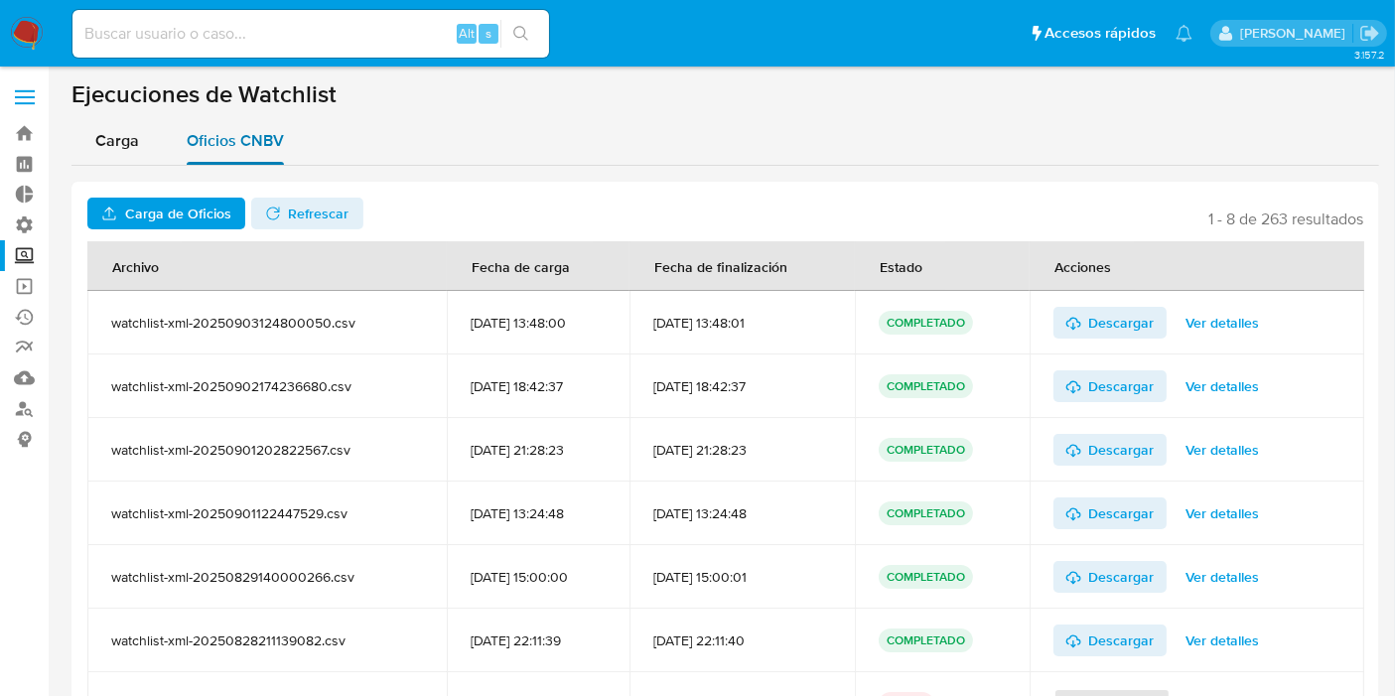
click at [283, 139] on button "Oficios CNBV" at bounding box center [235, 141] width 145 height 48
click at [124, 145] on span "Carga" at bounding box center [117, 140] width 44 height 23
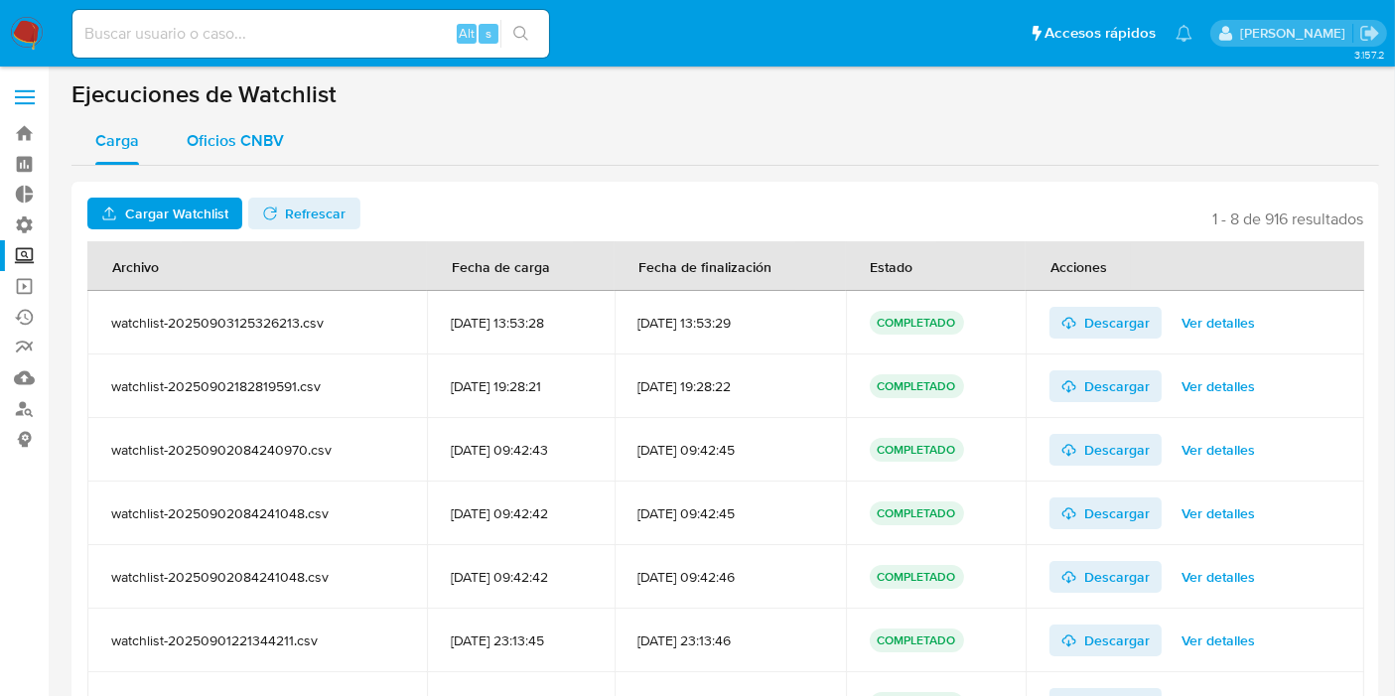
click at [290, 137] on button "Oficios CNBV" at bounding box center [235, 141] width 145 height 48
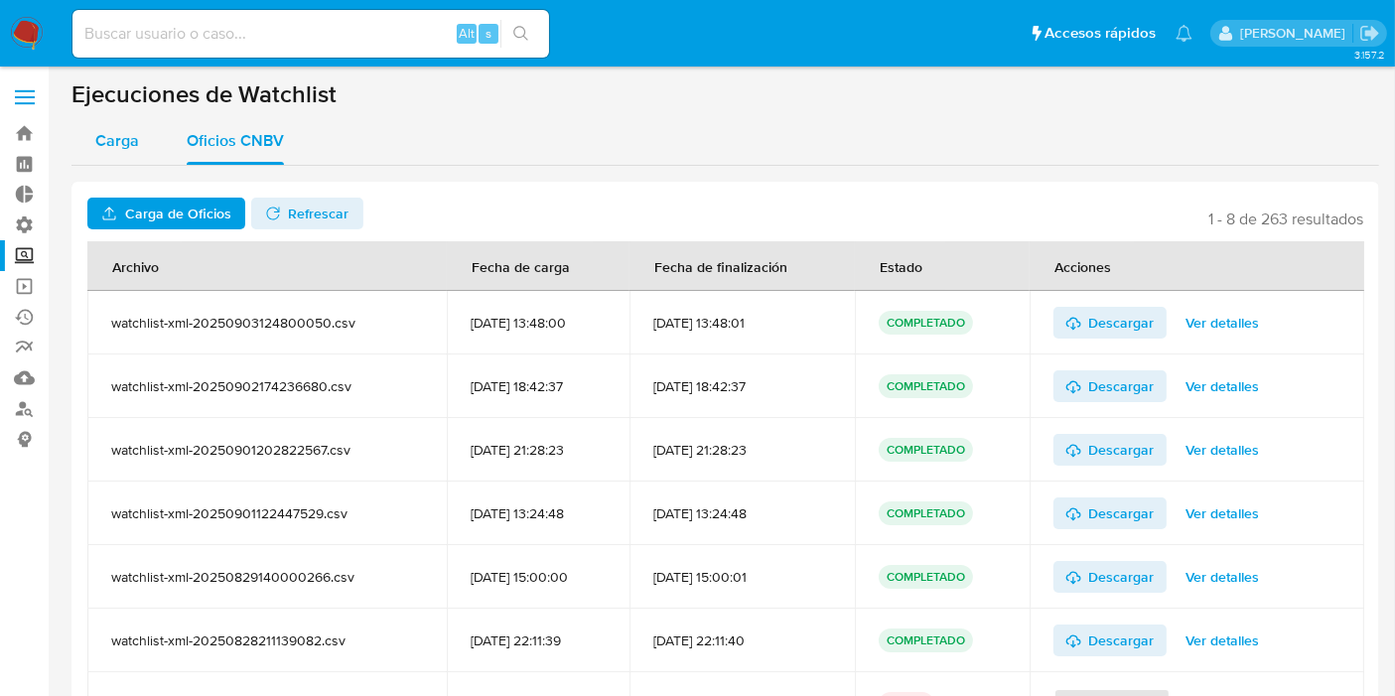
click at [113, 149] on span "Carga" at bounding box center [117, 140] width 44 height 23
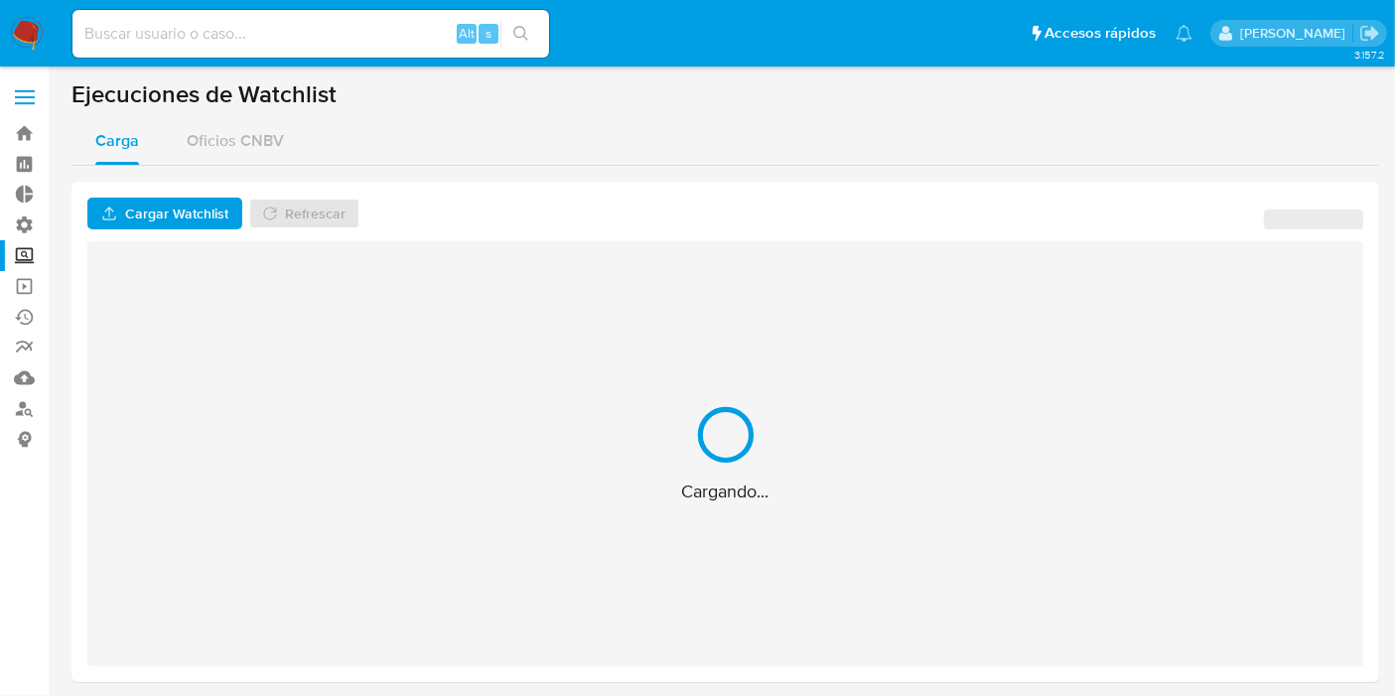
click at [294, 130] on button "Oficios CNBV" at bounding box center [235, 141] width 145 height 48
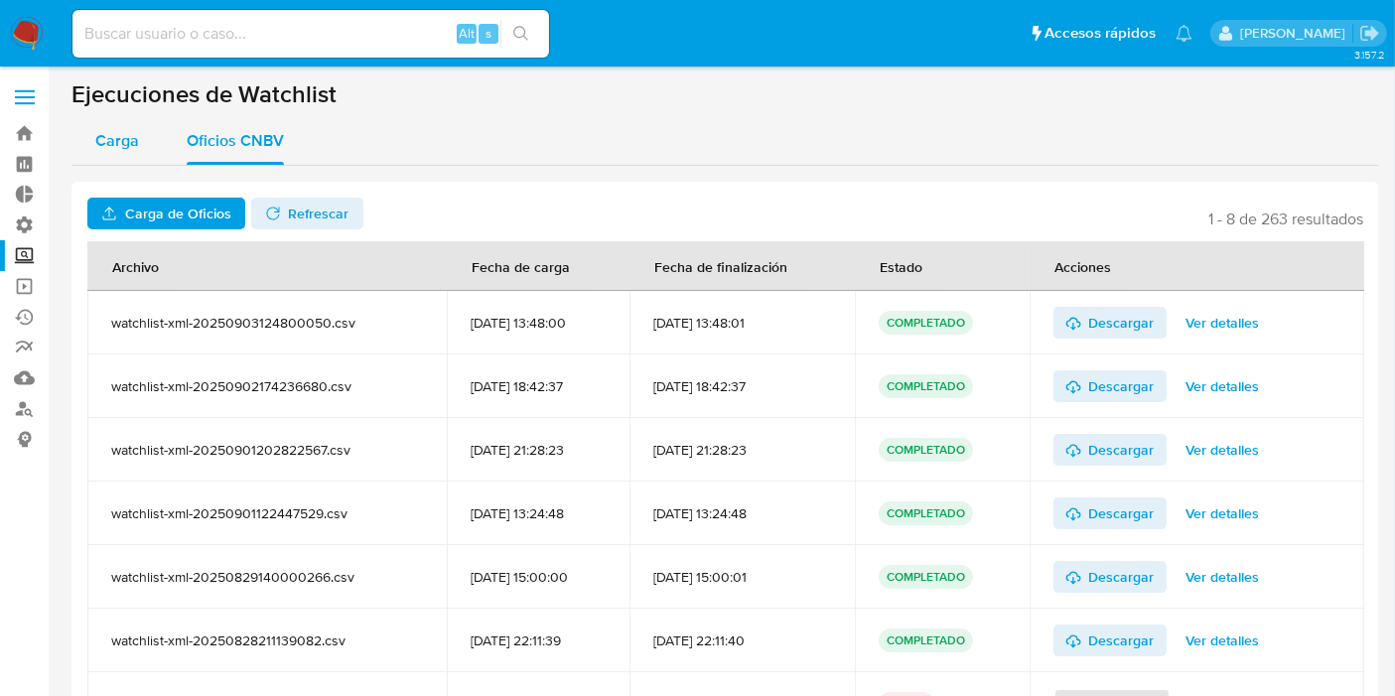
click at [132, 139] on span "Carga" at bounding box center [117, 140] width 44 height 23
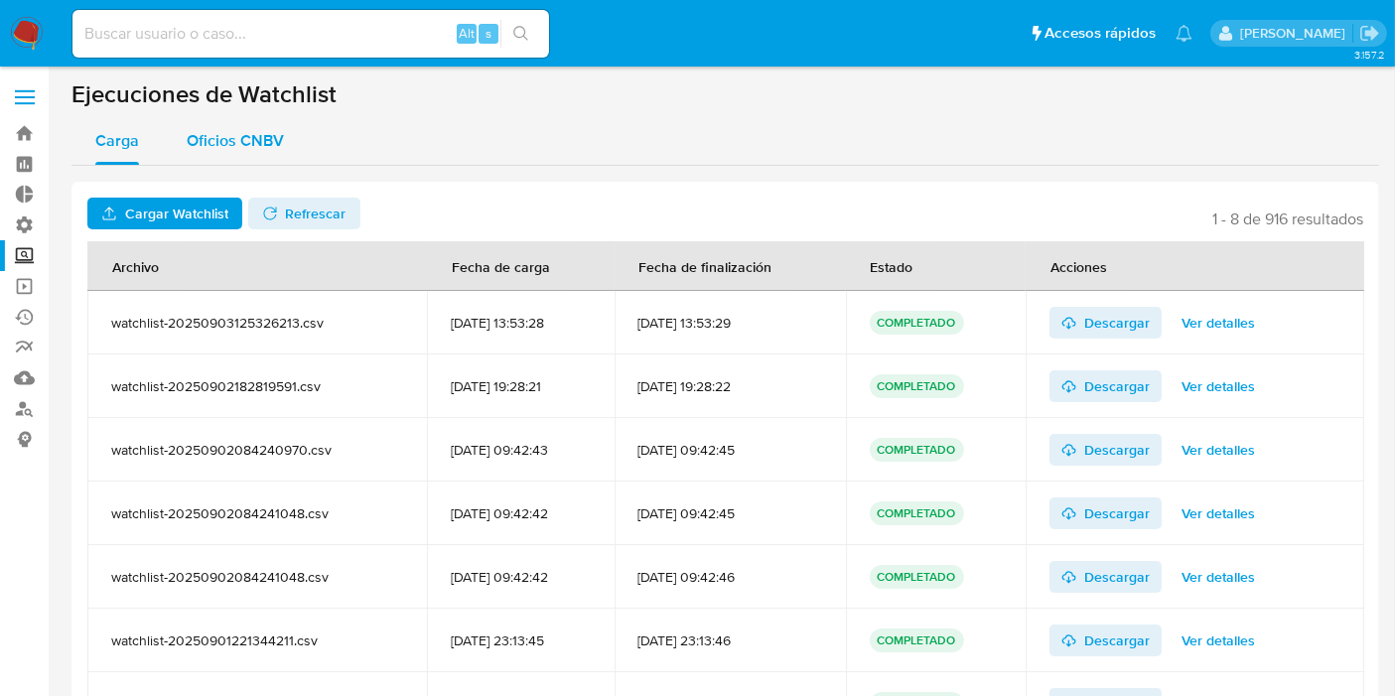
click at [282, 133] on button "Oficios CNBV" at bounding box center [235, 141] width 145 height 48
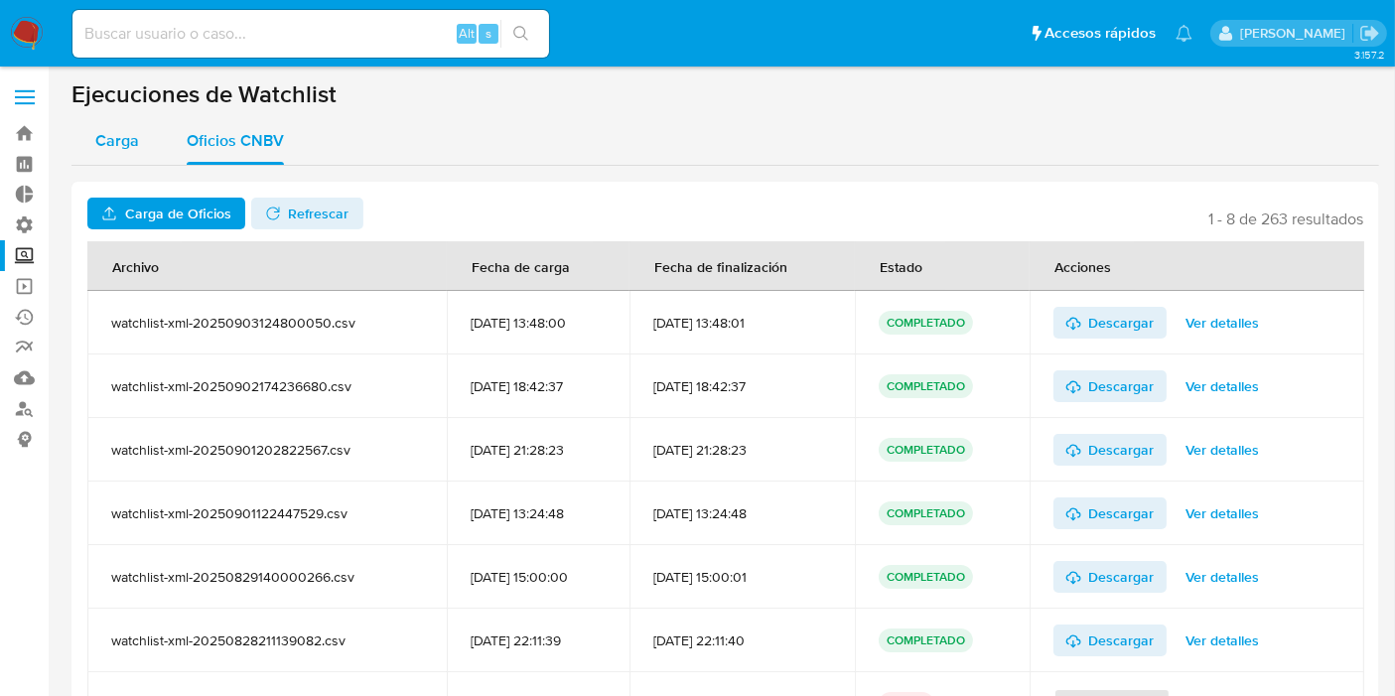
click at [107, 137] on span "Carga" at bounding box center [117, 140] width 44 height 23
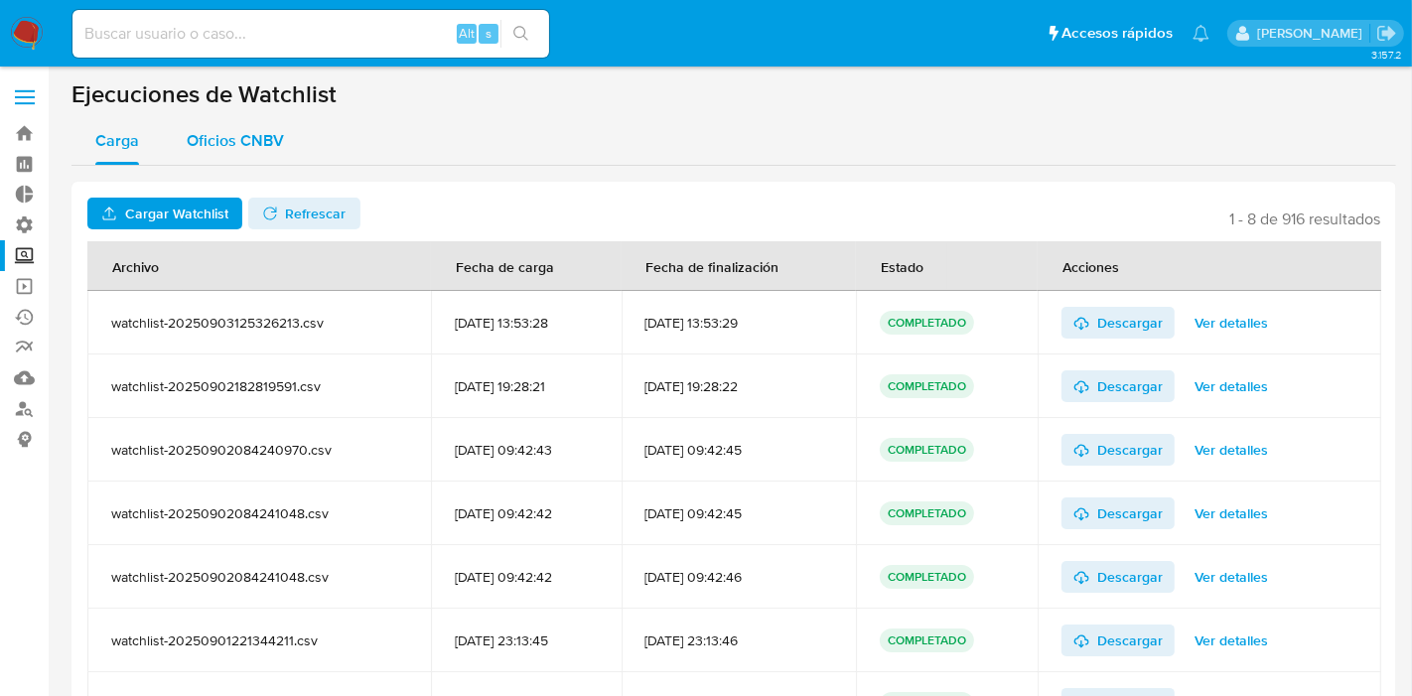
click at [234, 138] on span "Oficios CNBV" at bounding box center [235, 140] width 97 height 23
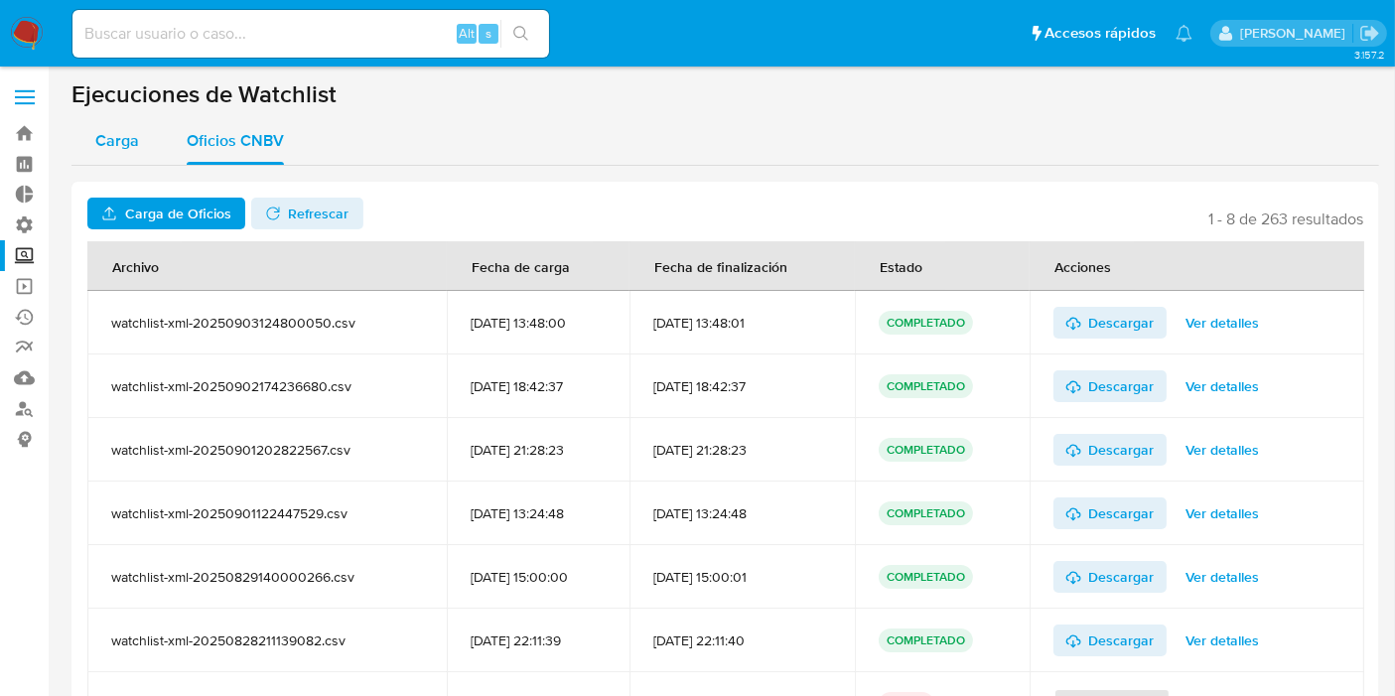
click at [128, 149] on span "Carga" at bounding box center [117, 140] width 44 height 23
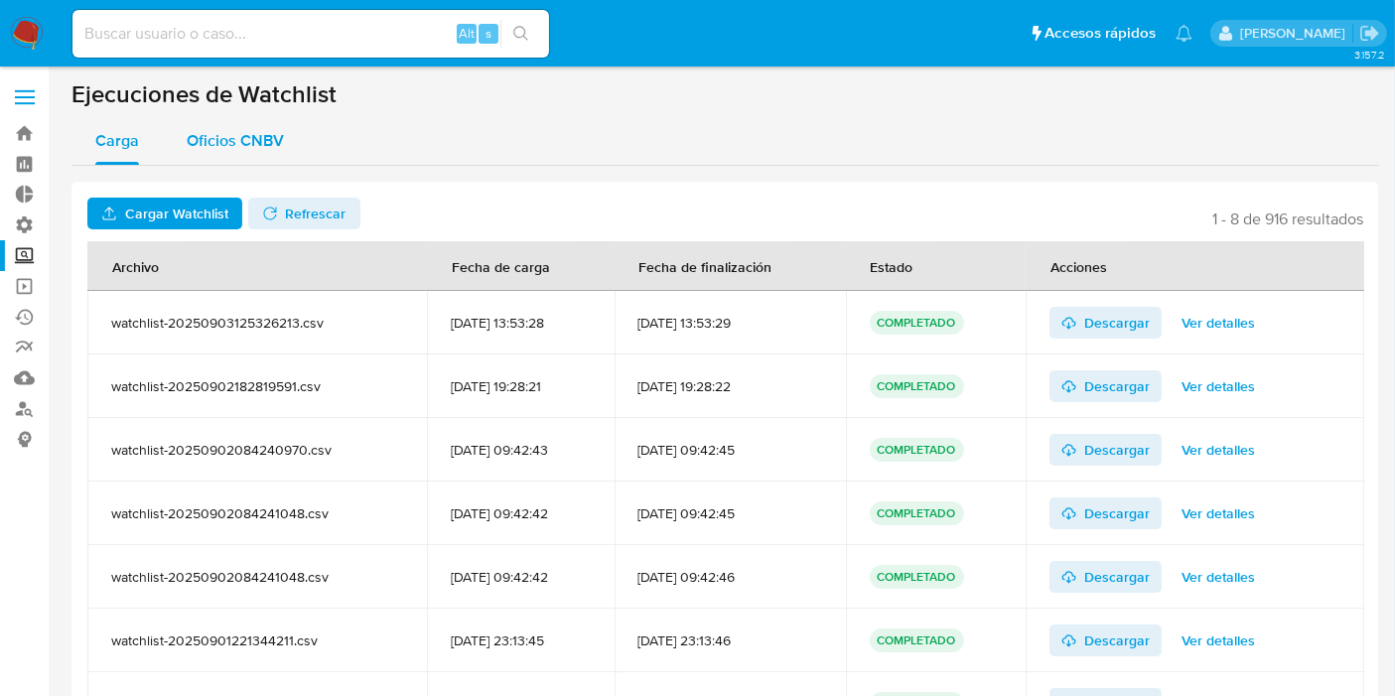
click at [269, 135] on span "Oficios CNBV" at bounding box center [235, 140] width 97 height 23
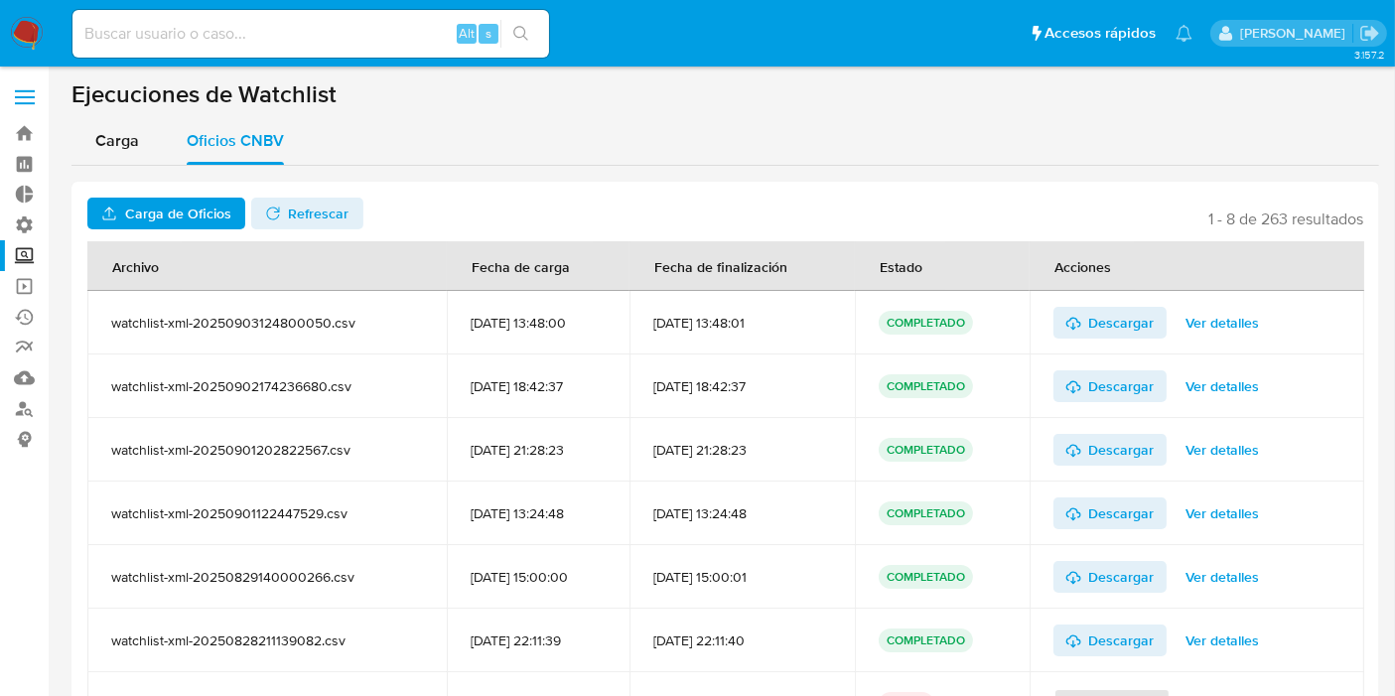
drag, startPoint x: 67, startPoint y: 81, endPoint x: 395, endPoint y: 117, distance: 330.5
click at [407, 81] on main "3.157.2" at bounding box center [697, 438] width 1395 height 876
click at [395, 117] on div "Carga Oficios CNBV" at bounding box center [724, 141] width 1307 height 48
drag, startPoint x: 238, startPoint y: 97, endPoint x: 78, endPoint y: 88, distance: 160.1
click at [25, 68] on section "Bandeja Tablero Tablero Externo Administración Reglas Screening Administrador d…" at bounding box center [697, 438] width 1395 height 876
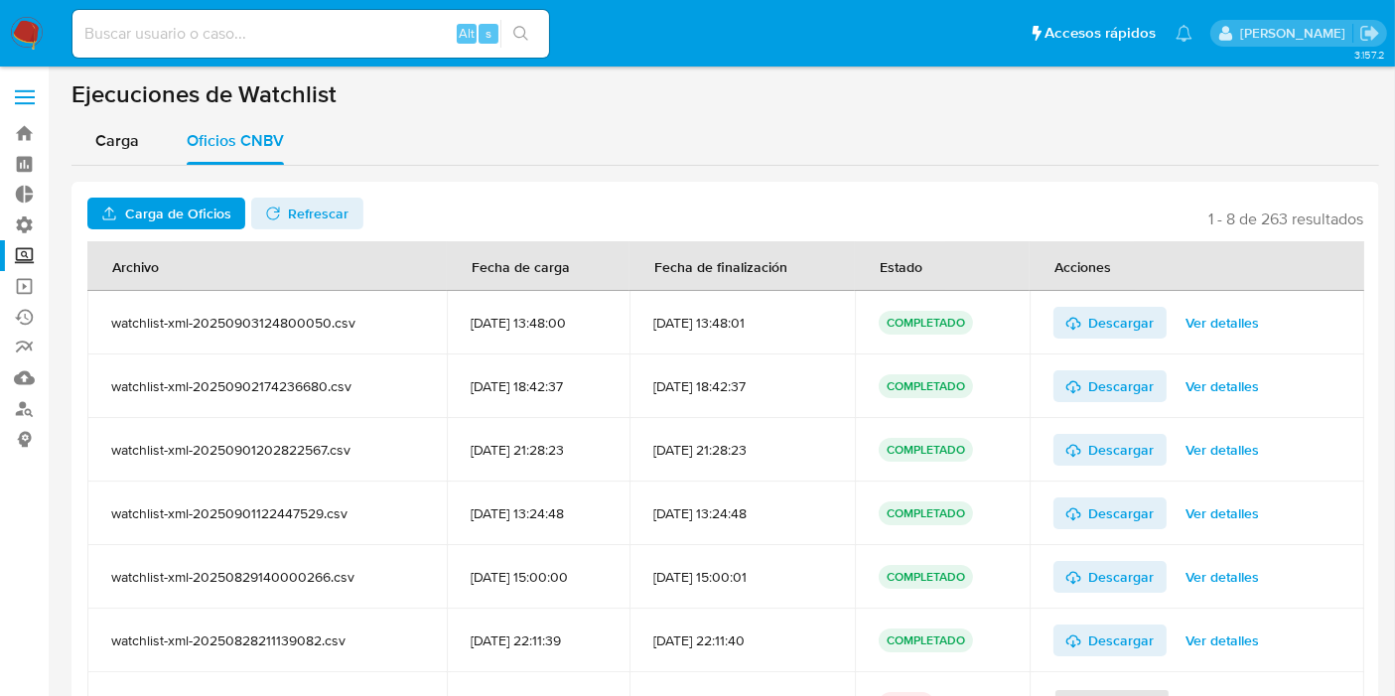
click at [78, 88] on h1 "Ejecuciones de Watchlist" at bounding box center [724, 94] width 1307 height 30
drag, startPoint x: 56, startPoint y: 90, endPoint x: 408, endPoint y: 95, distance: 352.4
click at [408, 95] on main "3.157.2" at bounding box center [697, 438] width 1395 height 876
click at [337, 107] on h1 "Ejecuciones de Watchlist" at bounding box center [724, 94] width 1307 height 30
drag, startPoint x: 1199, startPoint y: 208, endPoint x: 1350, endPoint y: 227, distance: 152.1
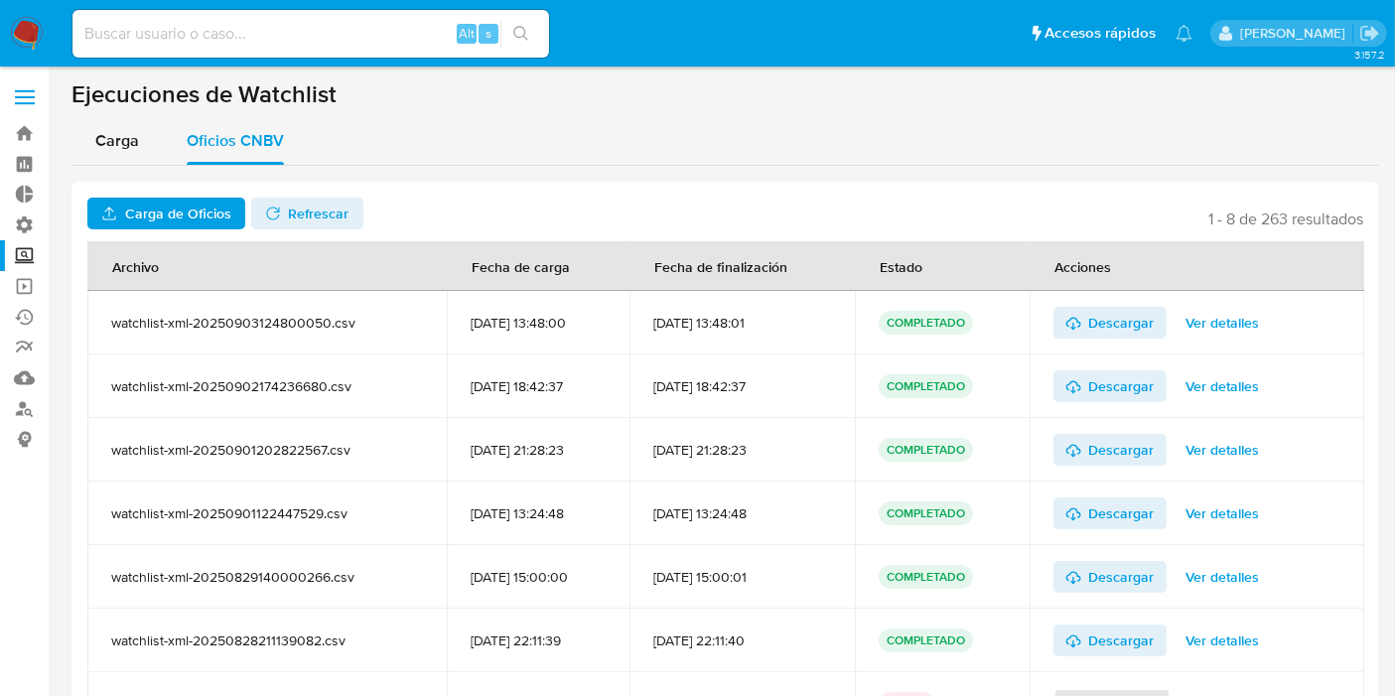
click at [1350, 227] on header "Carga de Oficios No tiene permisos para realizar esta acción Refrescar 1 - 8 de…" at bounding box center [725, 214] width 1276 height 32
click at [1353, 218] on span "1 - 8 de 263 resultados" at bounding box center [1285, 219] width 155 height 20
drag, startPoint x: 1363, startPoint y: 222, endPoint x: 1123, endPoint y: 217, distance: 240.3
click at [1123, 217] on div "Carga de Oficios No tiene permisos para realizar esta acción Refrescar 1 - 8 de…" at bounding box center [724, 498] width 1307 height 633
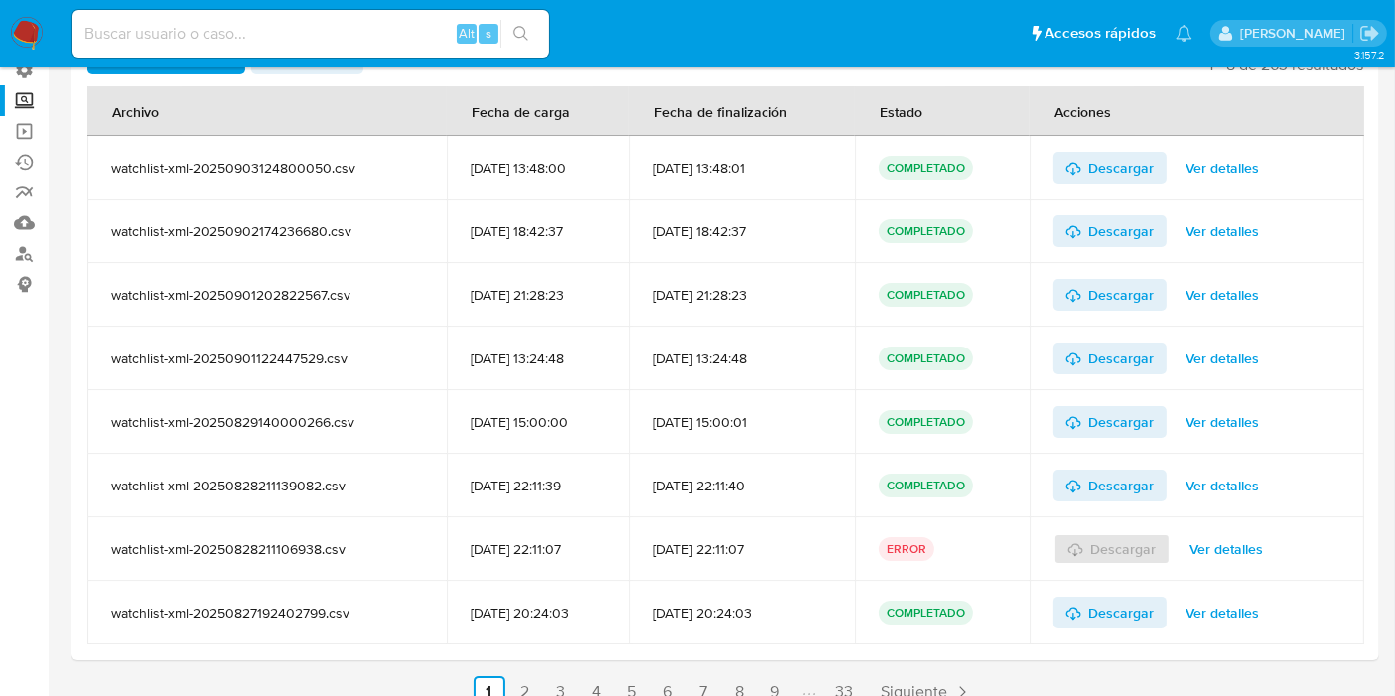
scroll to position [179, 0]
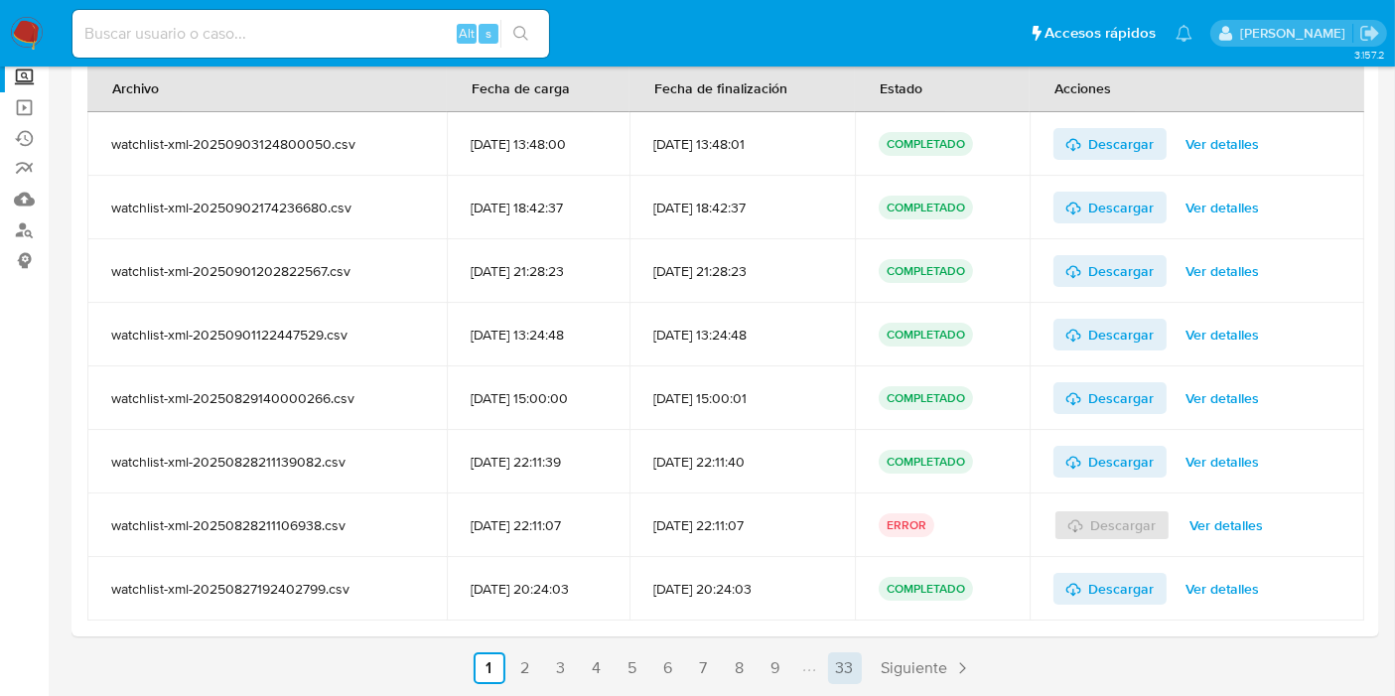
click at [833, 667] on link "33" at bounding box center [845, 668] width 34 height 32
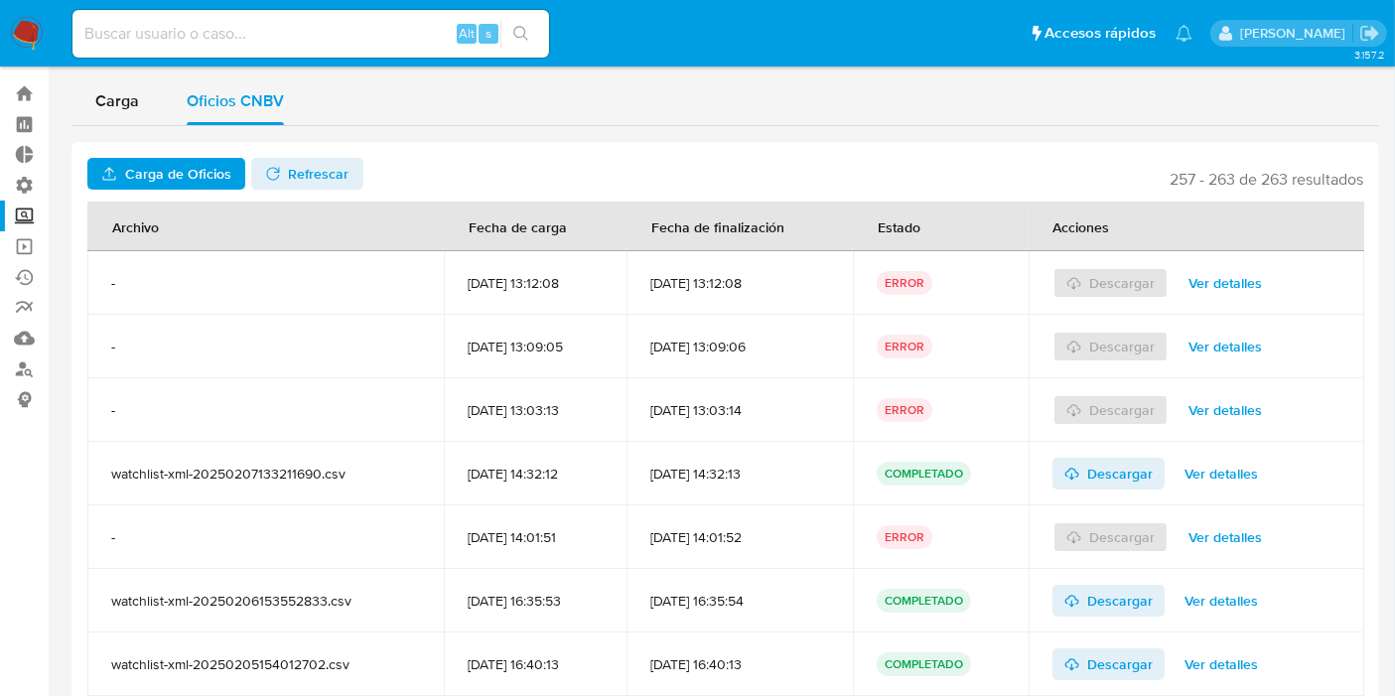
scroll to position [5, 0]
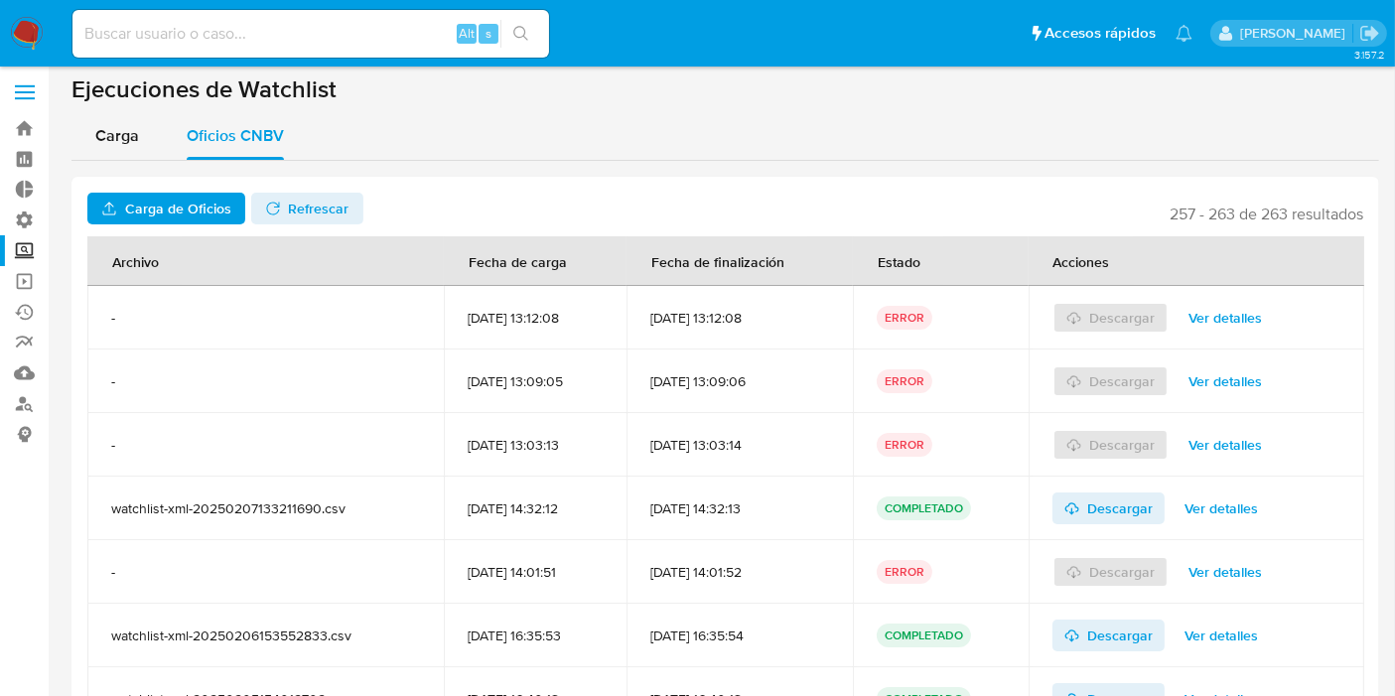
drag, startPoint x: 127, startPoint y: 574, endPoint x: 321, endPoint y: 566, distance: 193.7
click at [321, 566] on div "-" at bounding box center [265, 572] width 309 height 18
